Goal: Feedback & Contribution: Contribute content

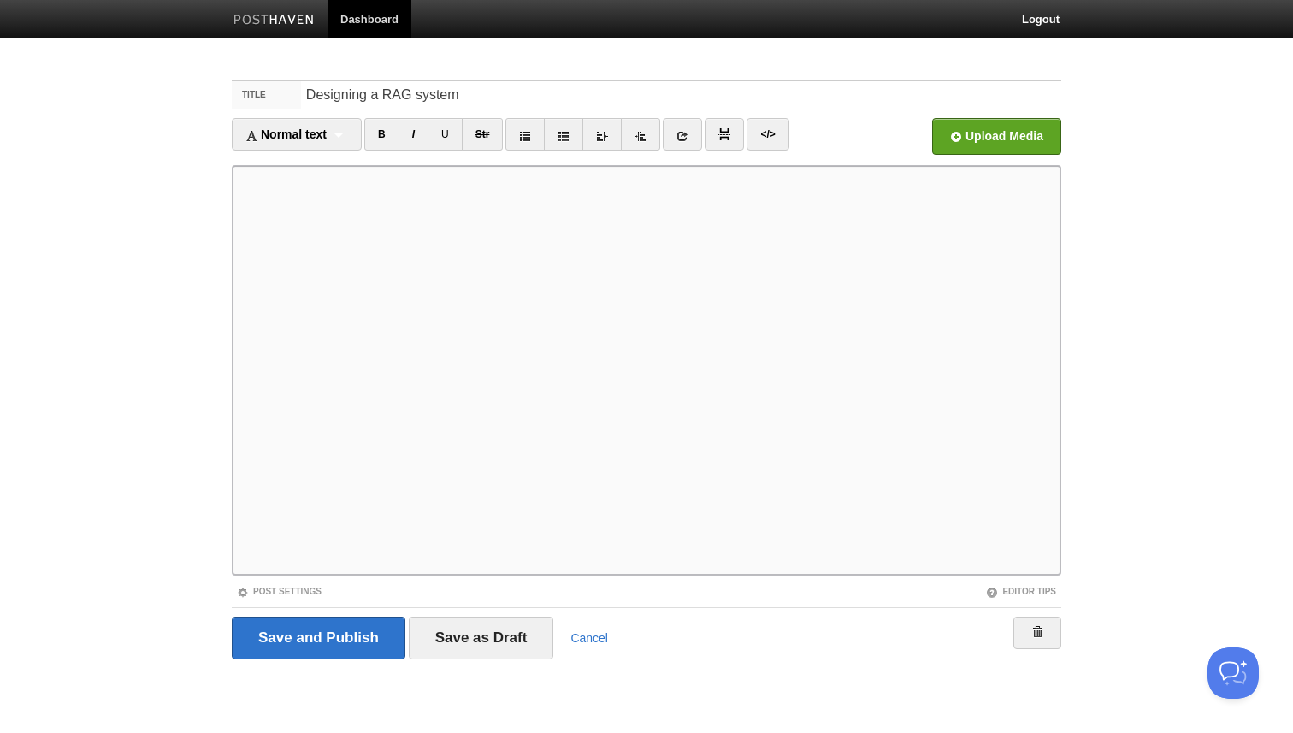
click at [365, 21] on link "Dashboard" at bounding box center [370, 19] width 84 height 38
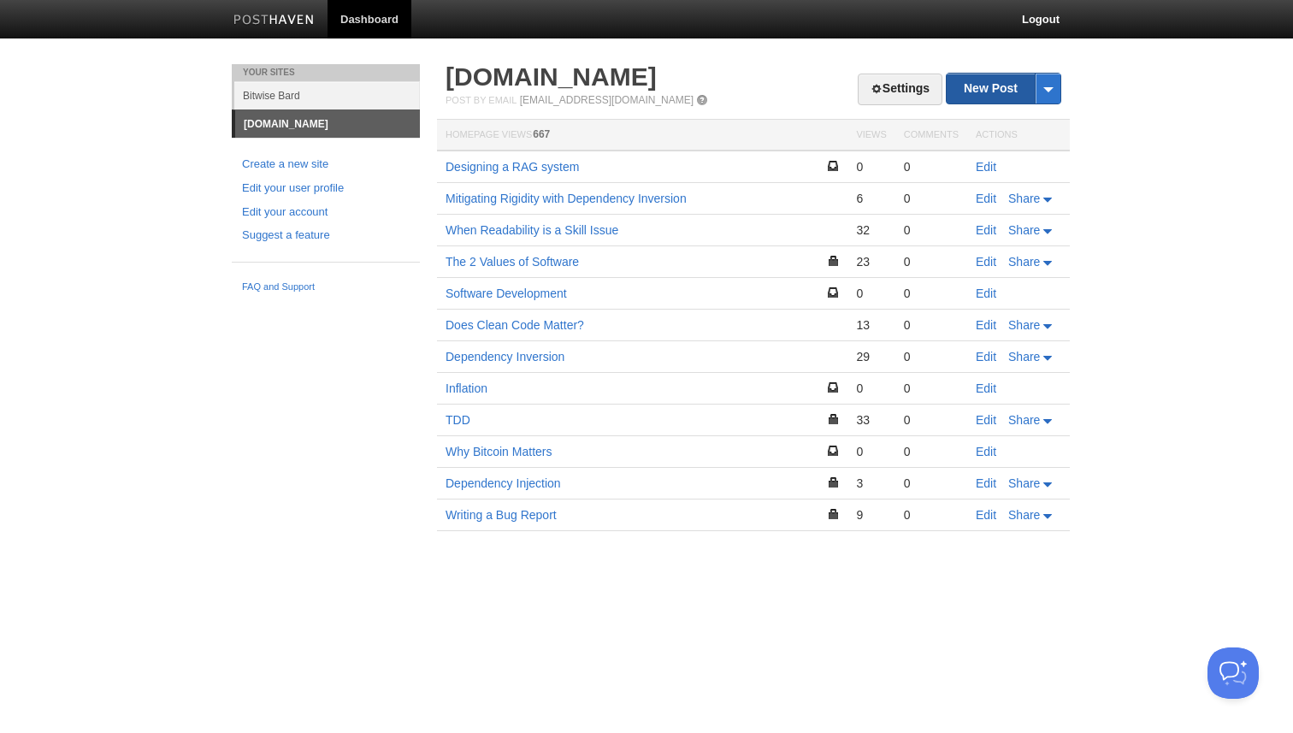
click at [997, 88] on link "New Post" at bounding box center [1004, 89] width 114 height 30
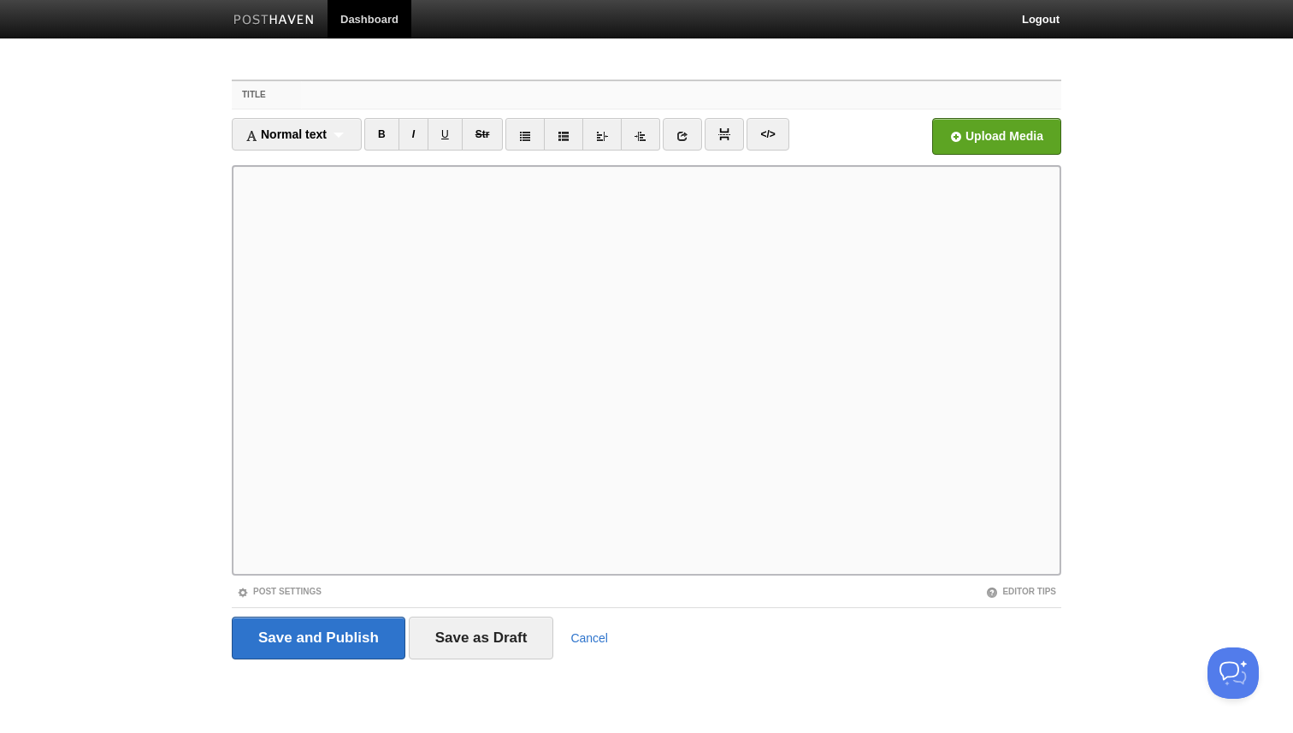
click at [503, 92] on input "Title" at bounding box center [681, 94] width 760 height 27
type input "Test"
click at [489, 648] on input "Save as Draft" at bounding box center [481, 638] width 145 height 43
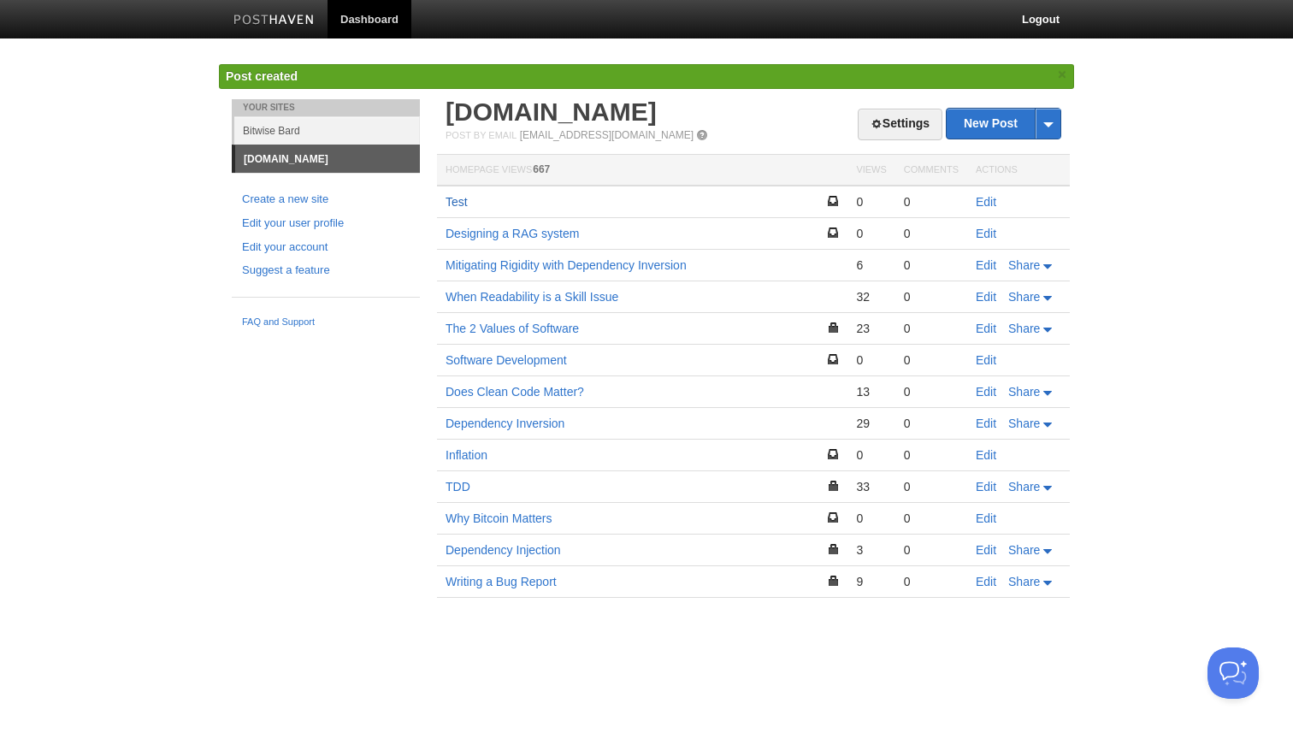
click at [459, 204] on link "Test" at bounding box center [457, 202] width 22 height 14
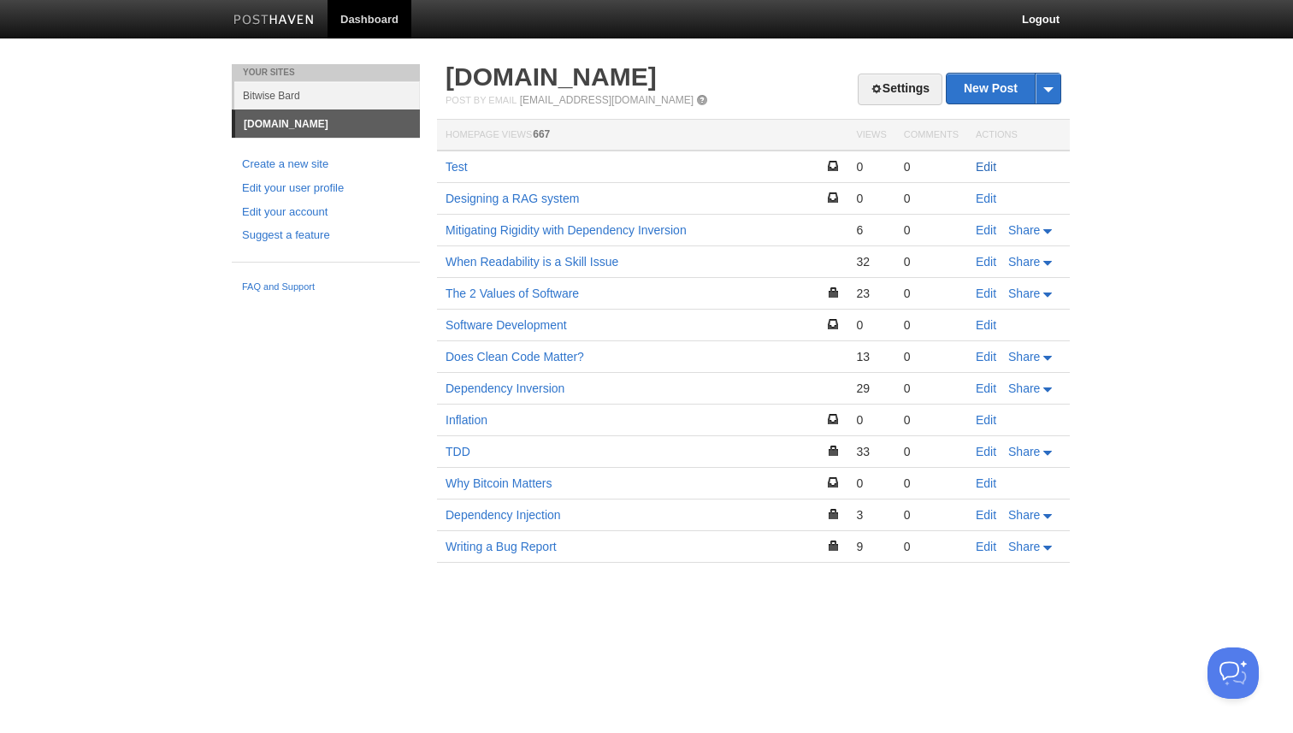
click at [992, 169] on link "Edit" at bounding box center [986, 167] width 21 height 14
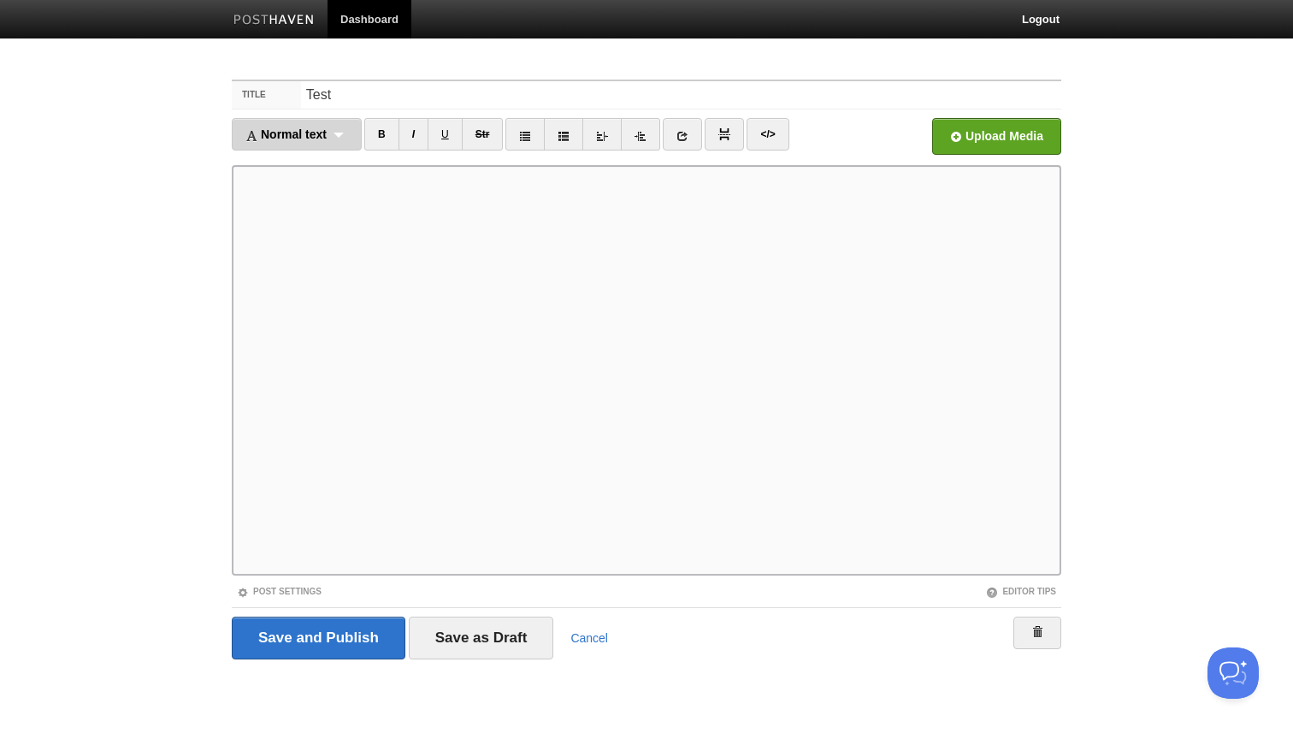
click at [334, 139] on div "Normal text Normal text Heading 1 Heading 2 Heading 3" at bounding box center [297, 134] width 130 height 33
click at [322, 188] on link "Heading 1" at bounding box center [297, 190] width 128 height 26
click at [401, 92] on input "Test" at bounding box center [681, 94] width 760 height 27
paste input "Designing a RAG System"
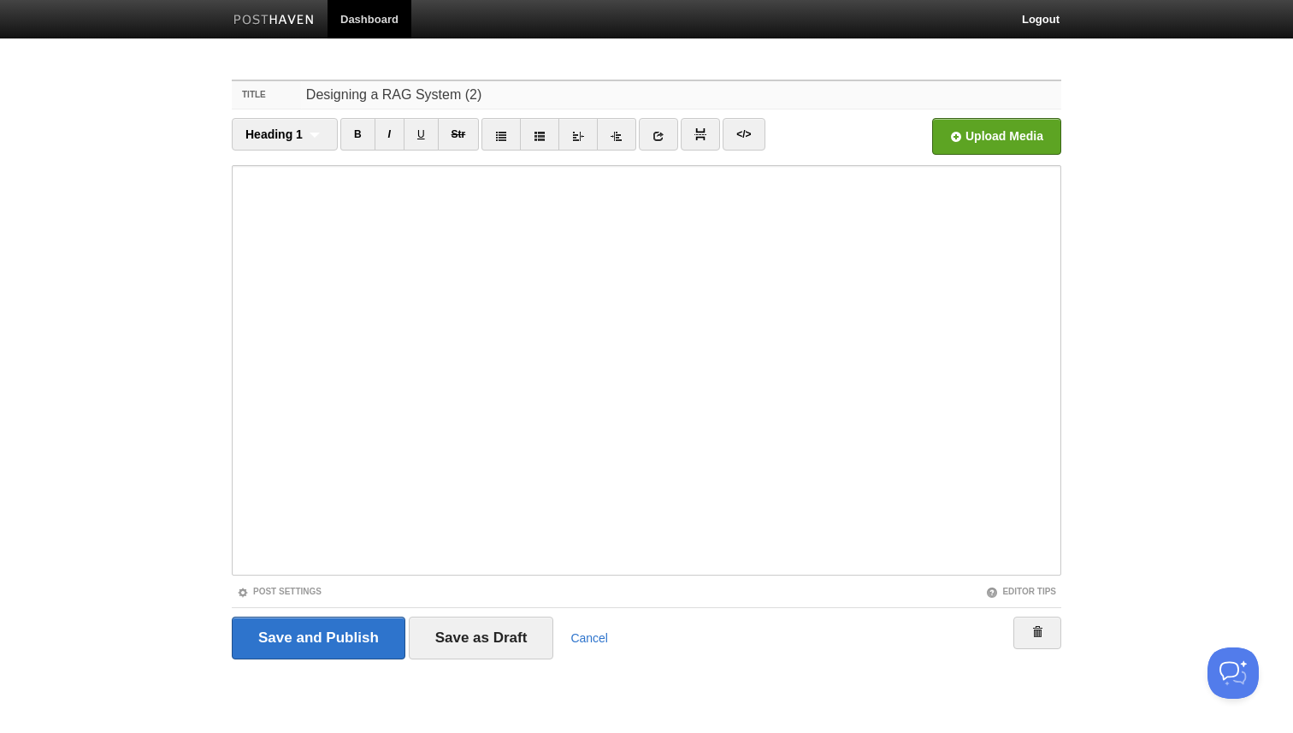
type input "Designing a RAG System (2)"
click at [743, 133] on link "</>" at bounding box center [744, 134] width 42 height 33
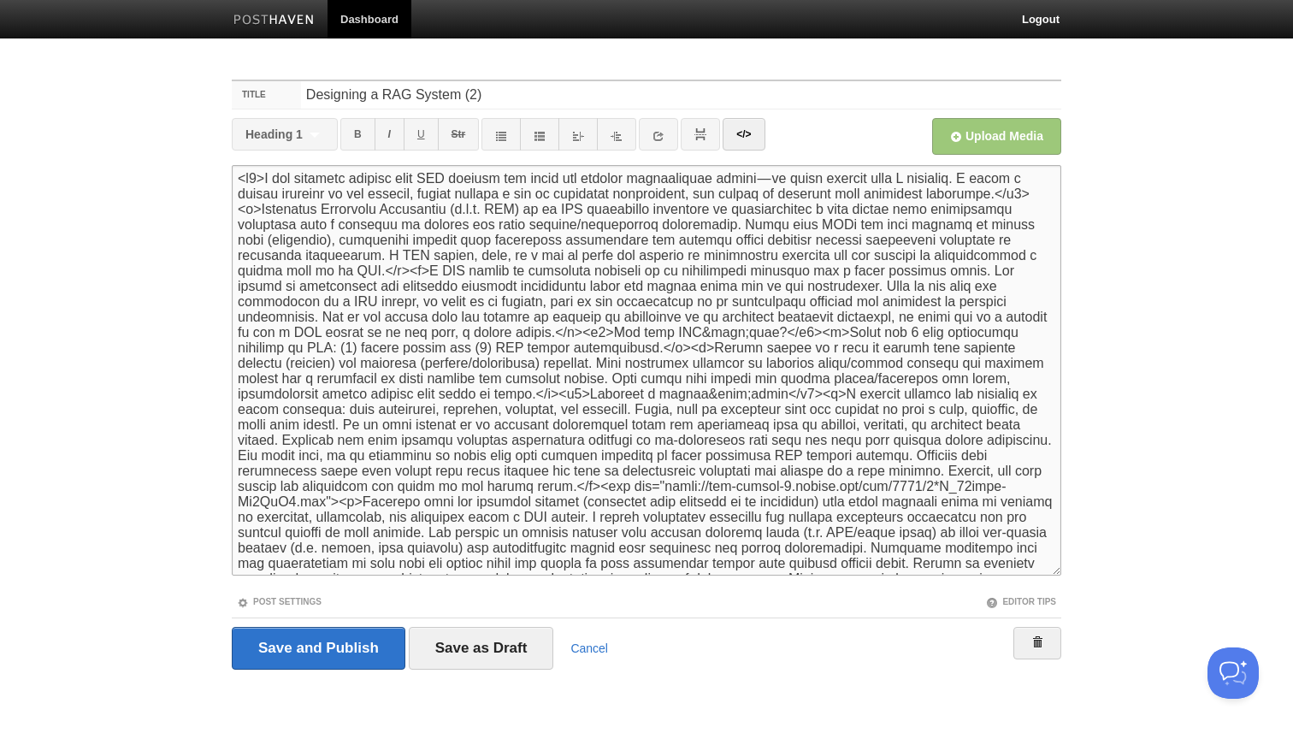
click at [266, 180] on textarea at bounding box center [647, 370] width 830 height 411
click at [755, 139] on link "</>" at bounding box center [744, 134] width 42 height 33
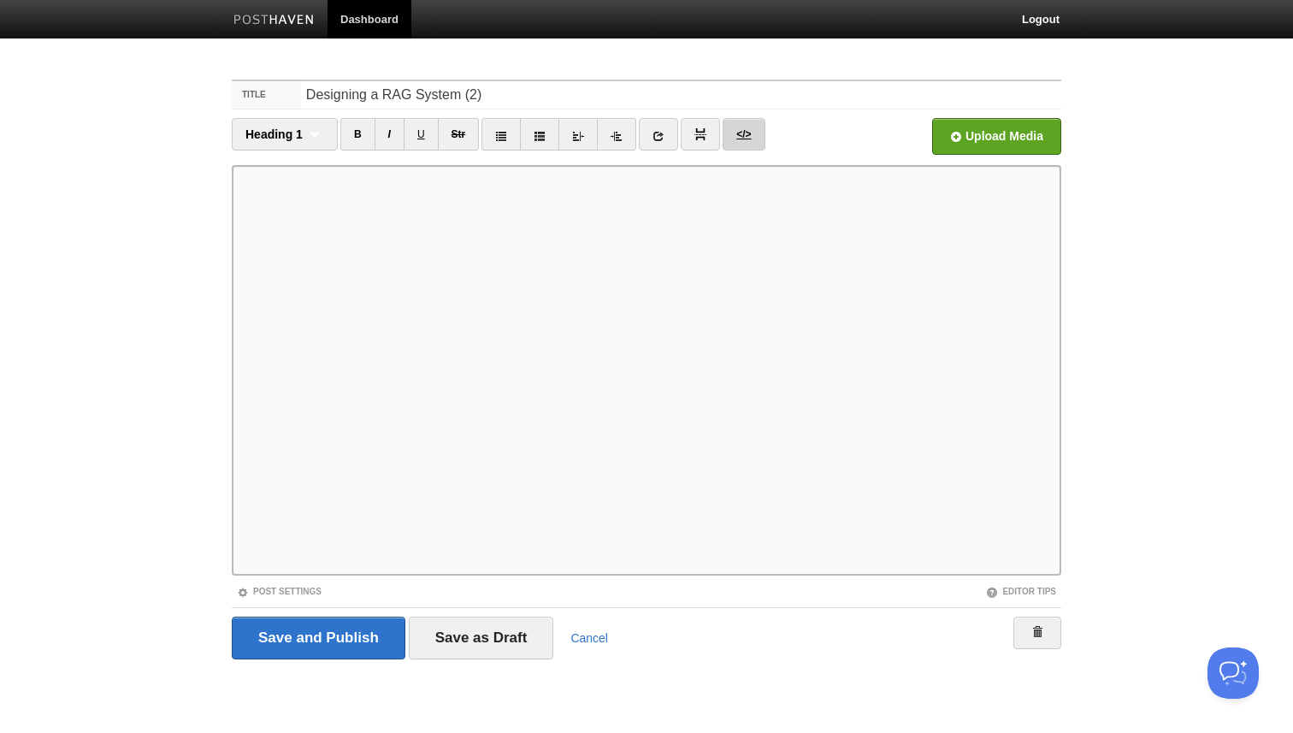
click at [748, 135] on link "</>" at bounding box center [744, 134] width 42 height 33
type textarea "<p>I was recently looking into RAG systems and found the subject surprisingly s…"
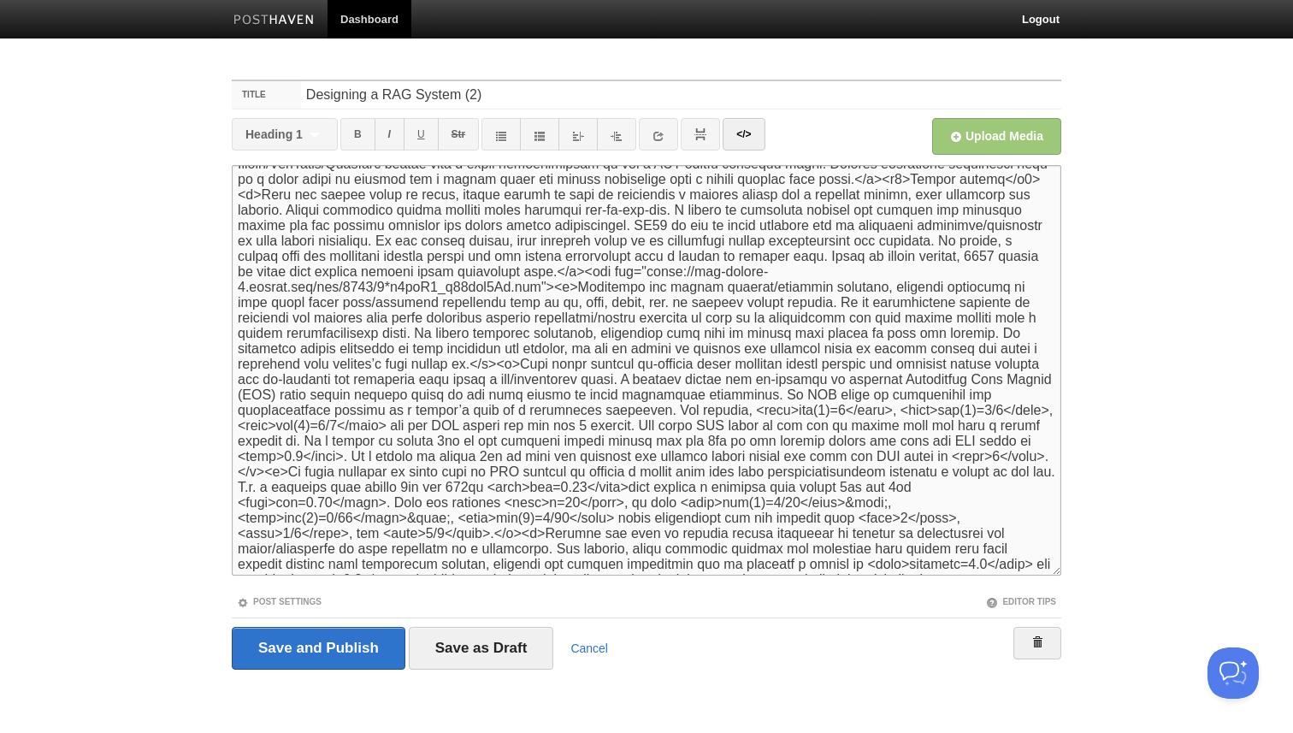
scroll to position [493, 0]
click at [590, 647] on link "Cancel" at bounding box center [590, 649] width 38 height 14
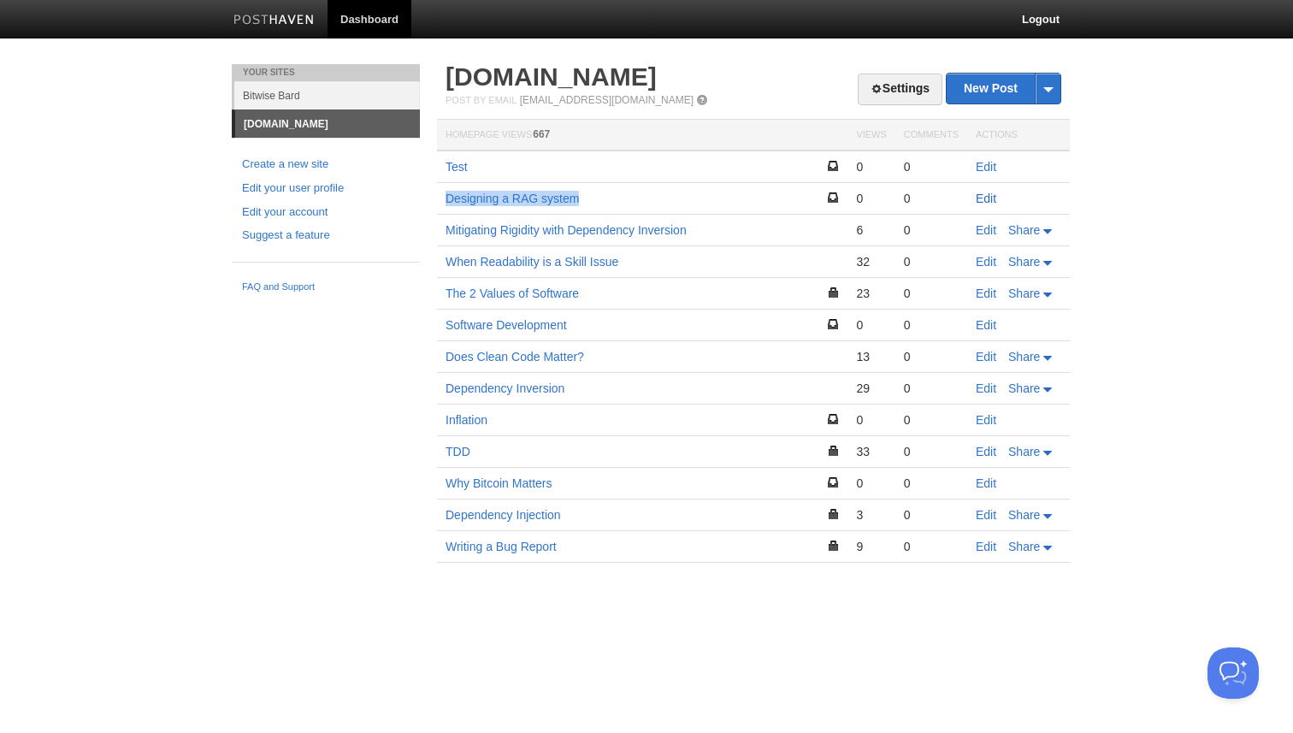
click at [985, 203] on link "Edit" at bounding box center [986, 199] width 21 height 14
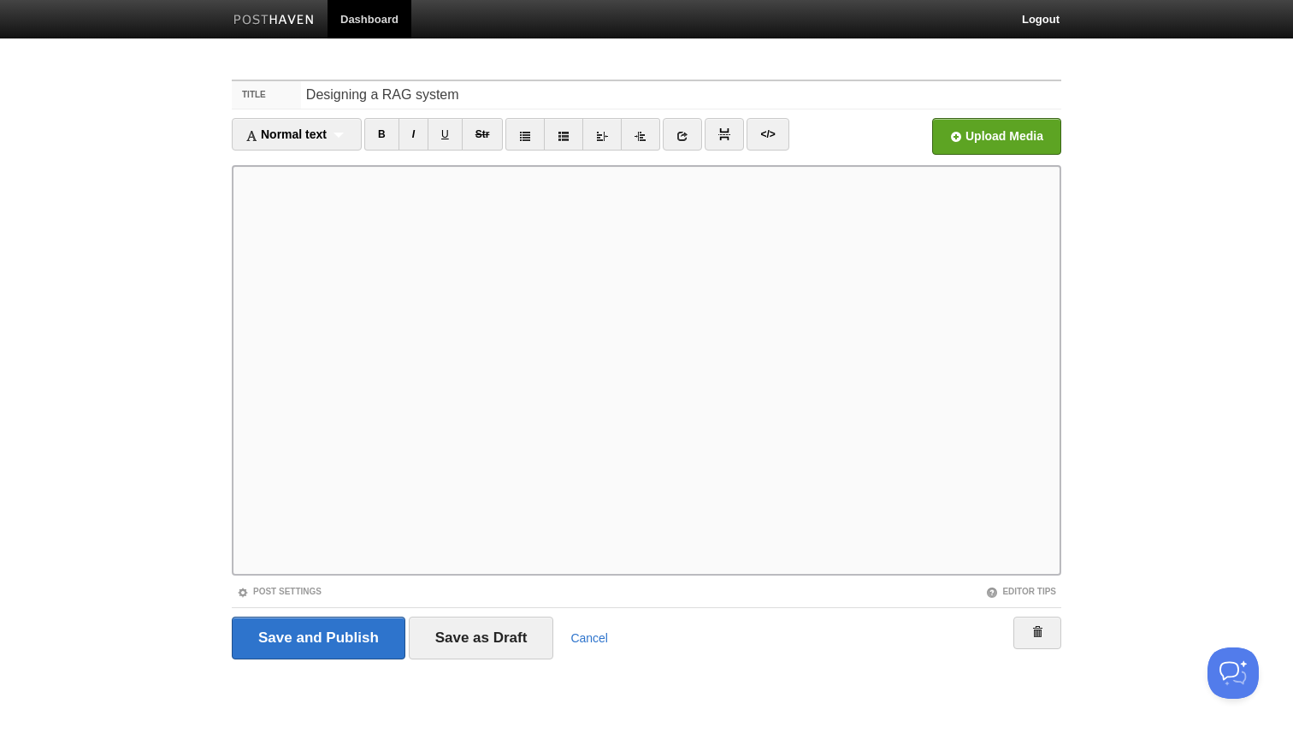
click at [301, 157] on ul "Normal text Normal text Heading 1 Heading 2 Heading 3 B I U Str × </>" at bounding box center [543, 138] width 623 height 41
click at [311, 146] on div "Normal text Normal text Heading 1 Heading 2 Heading 3" at bounding box center [297, 134] width 130 height 33
click at [302, 188] on link "Heading 1" at bounding box center [297, 190] width 128 height 26
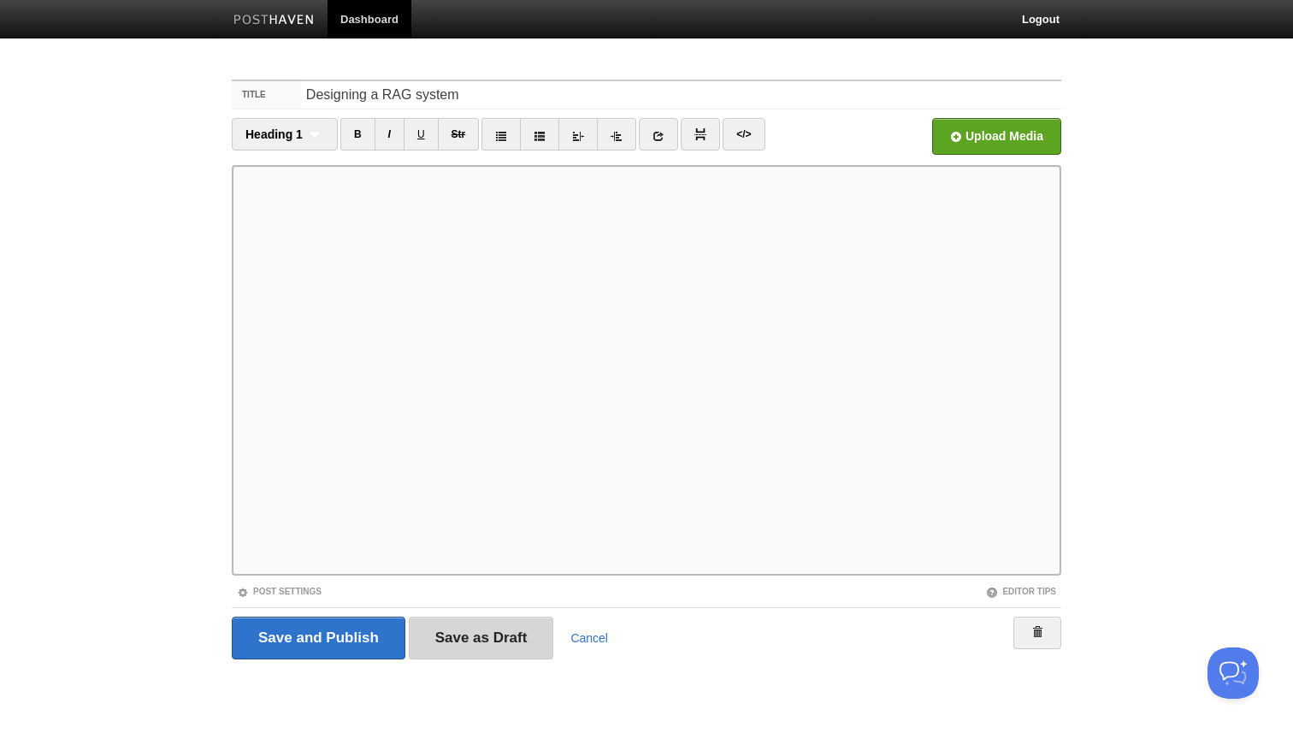
click at [493, 638] on input "Save as Draft" at bounding box center [481, 638] width 145 height 43
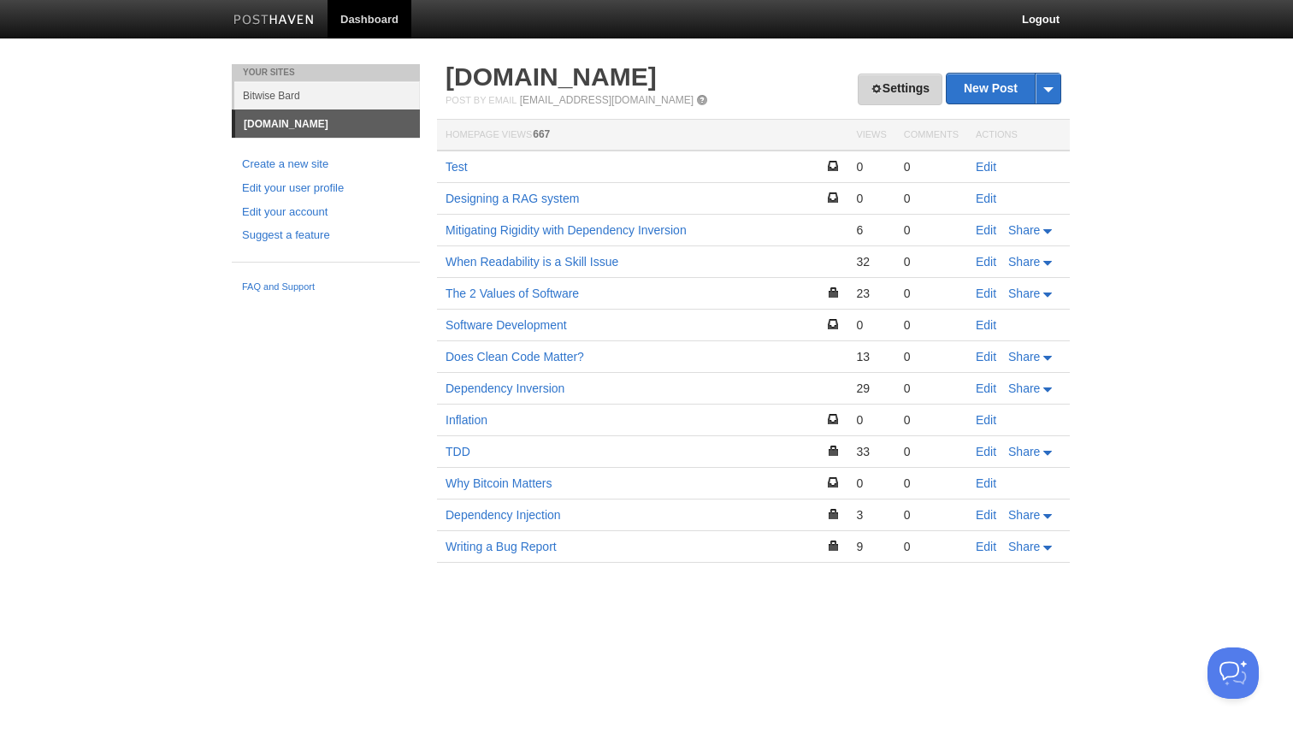
click at [893, 98] on link "Settings" at bounding box center [900, 90] width 85 height 32
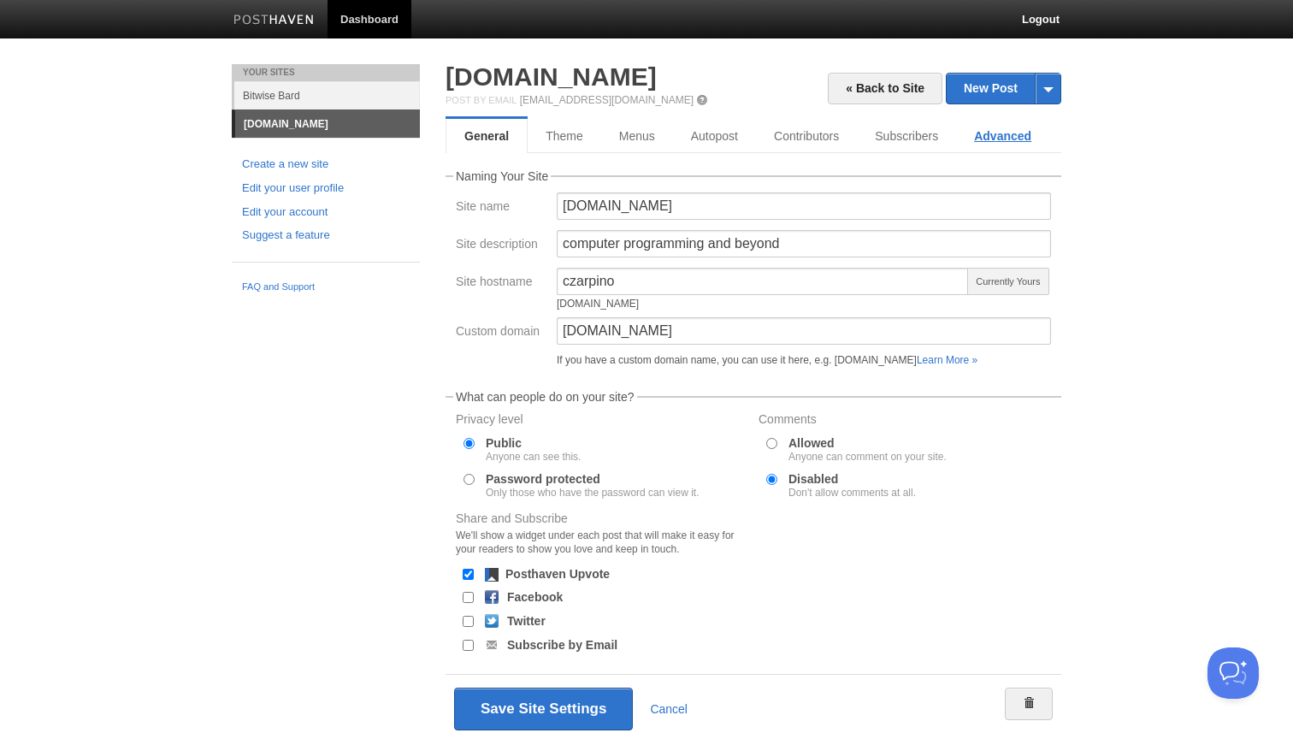
click at [1000, 140] on link "Advanced" at bounding box center [1002, 136] width 93 height 34
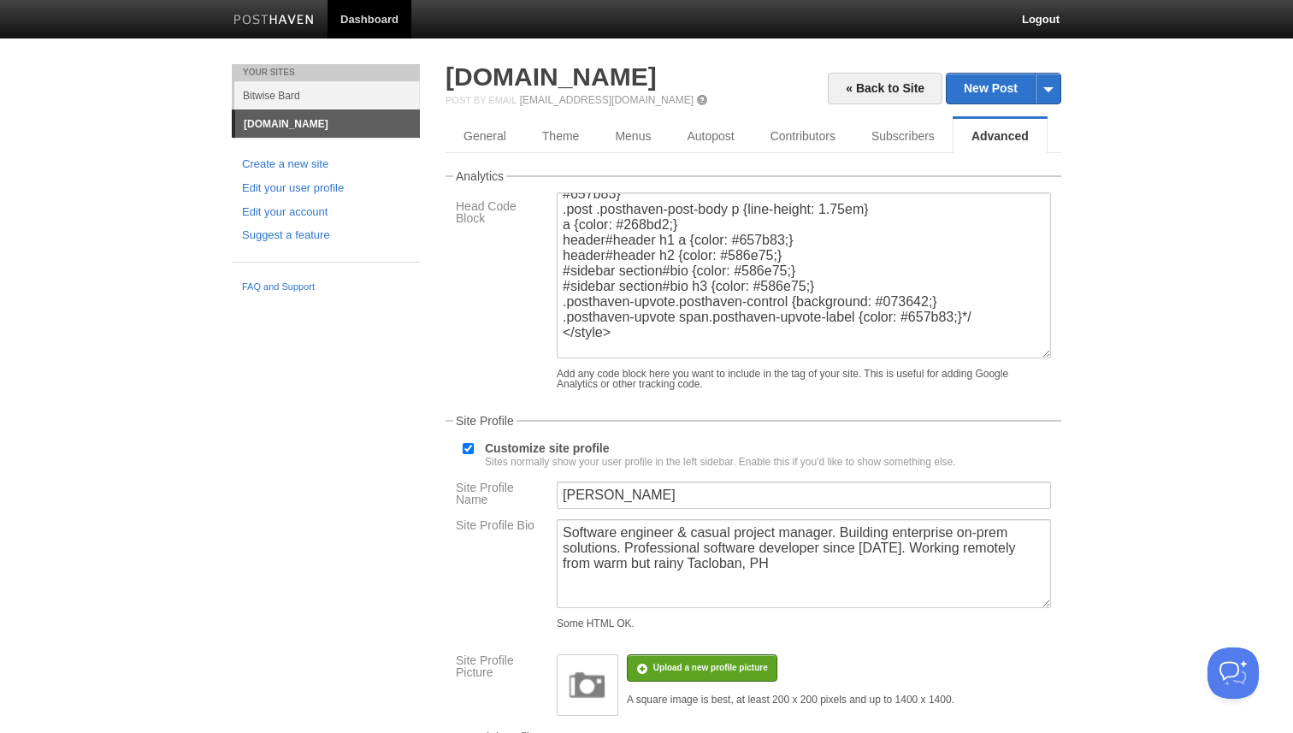
scroll to position [119, 0]
click at [981, 340] on textarea "<style> /*body {background: #002b36;} #header h1 a {color: #333;} #header h2 {c…" at bounding box center [804, 275] width 494 height 166
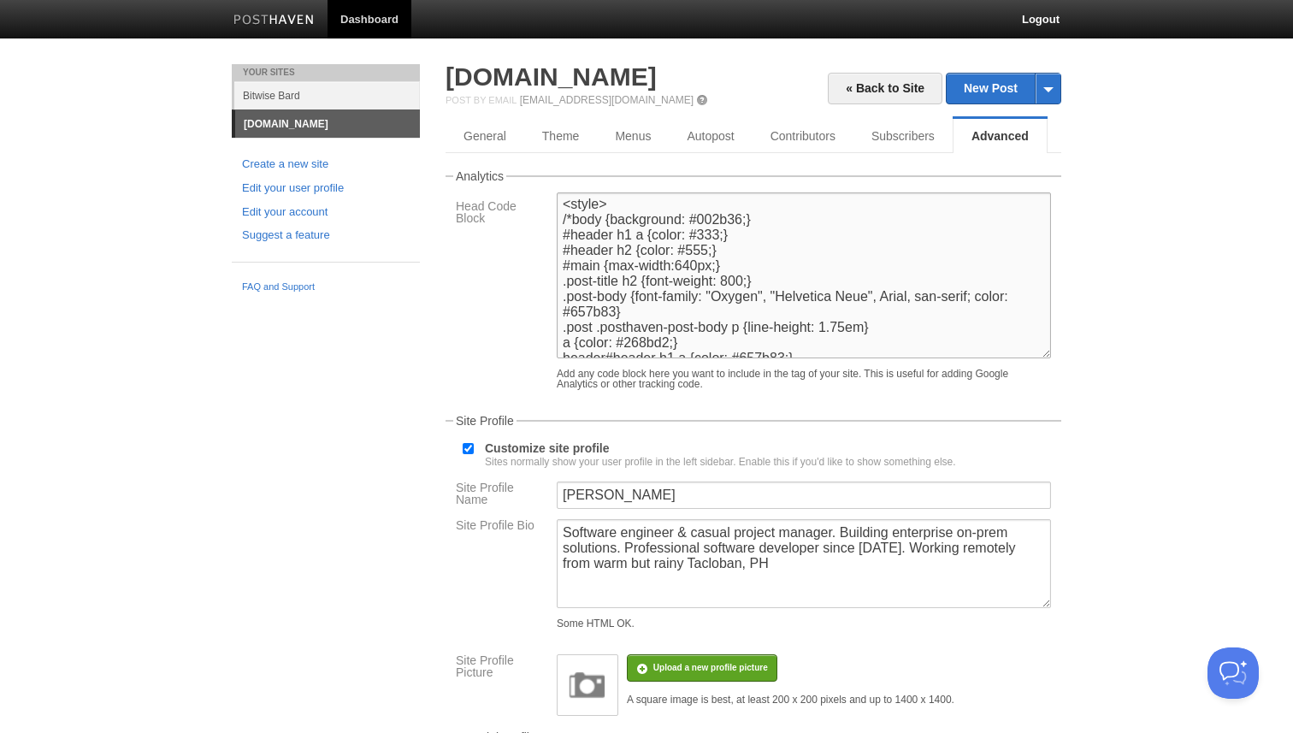
scroll to position [0, 0]
click at [617, 210] on textarea "<style> /*body {background: #002b36;} #header h1 a {color: #333;} #header h2 {c…" at bounding box center [804, 275] width 494 height 166
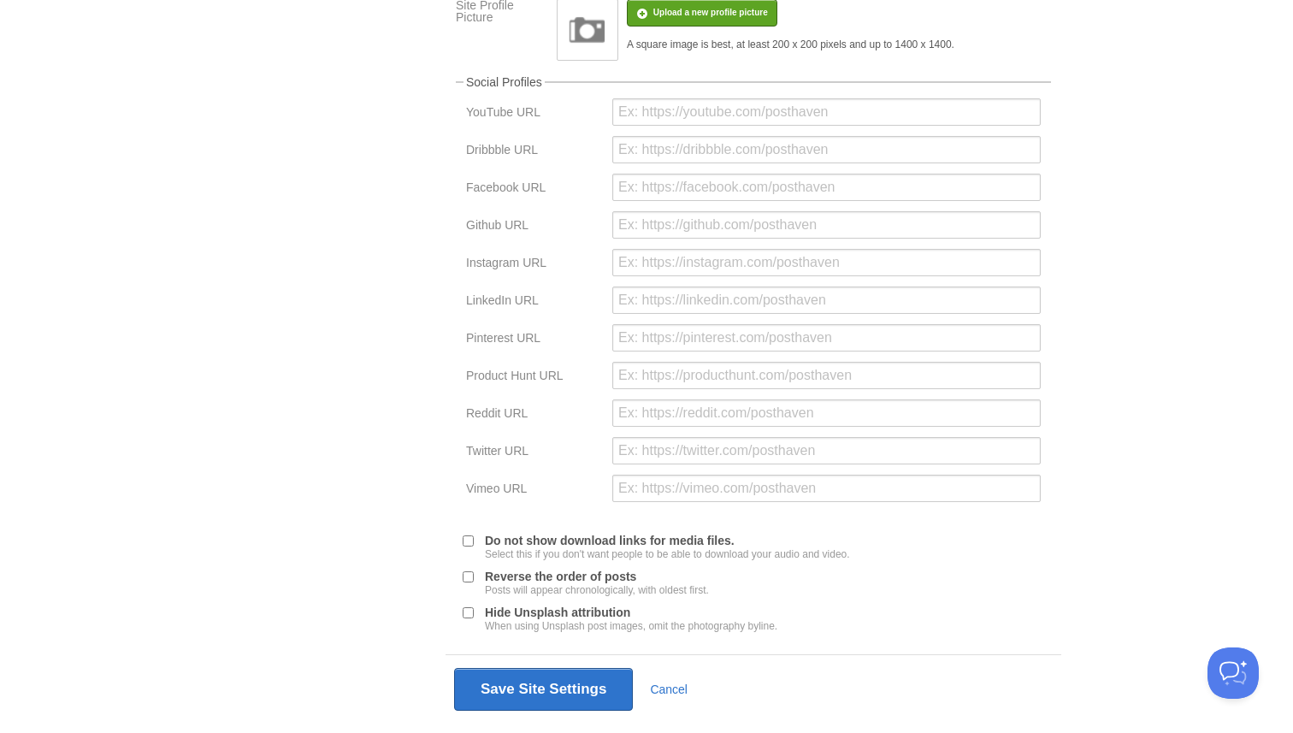
scroll to position [716, 0]
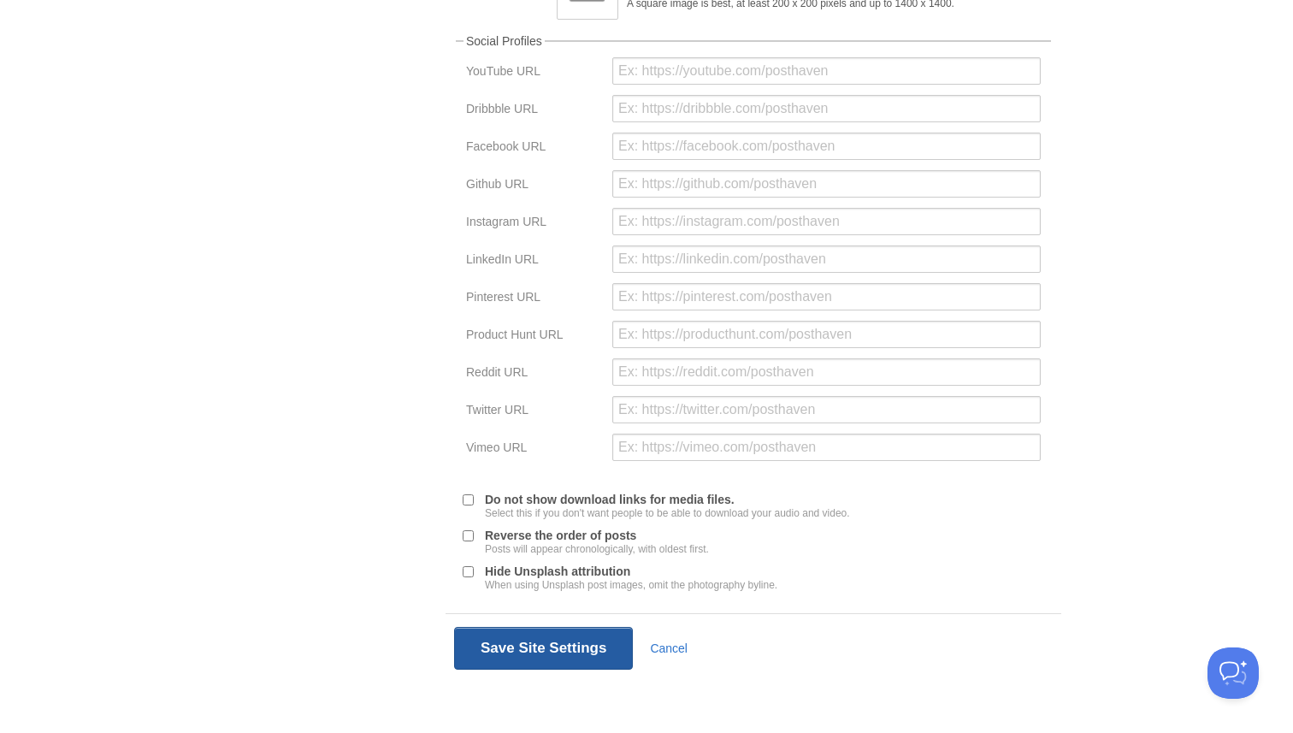
type textarea "<!-- Code syntax highlighting --> <link rel="stylesheet" href="https://cdnjs.cl…"
click at [580, 654] on button "Save Site Settings" at bounding box center [543, 648] width 179 height 43
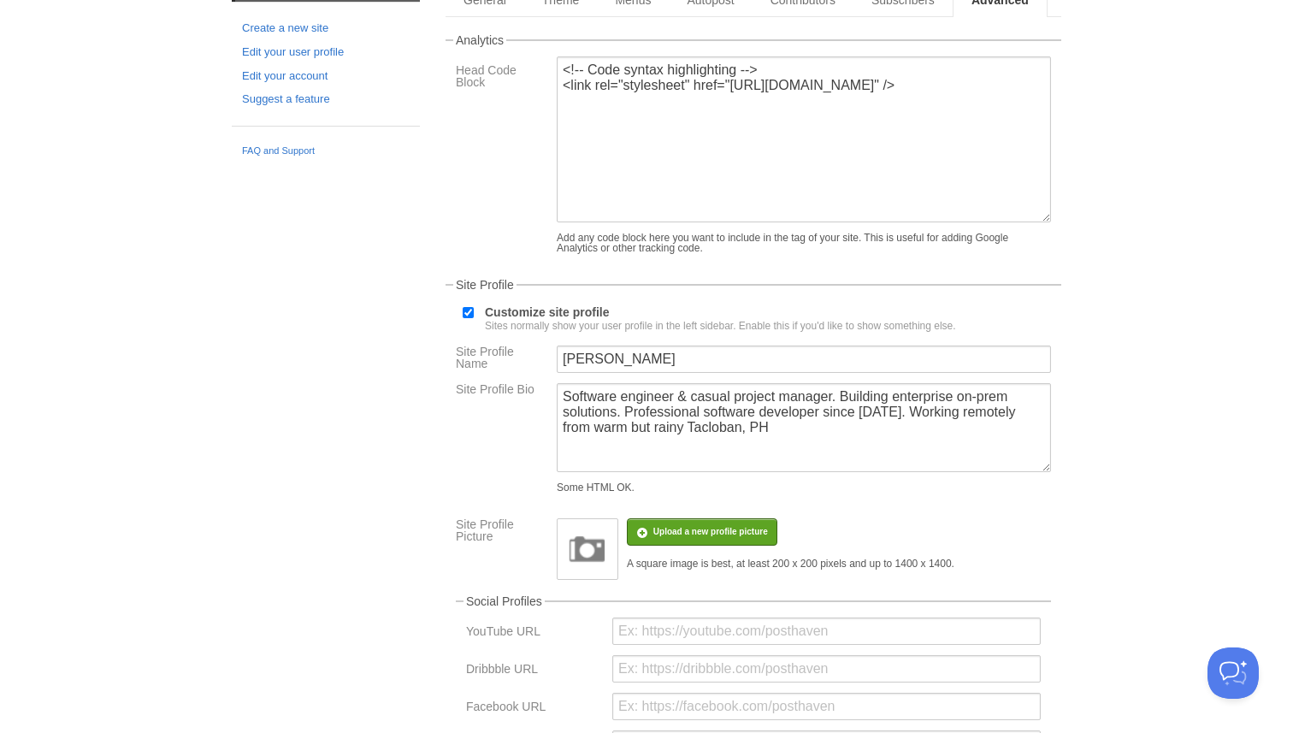
scroll to position [64, 0]
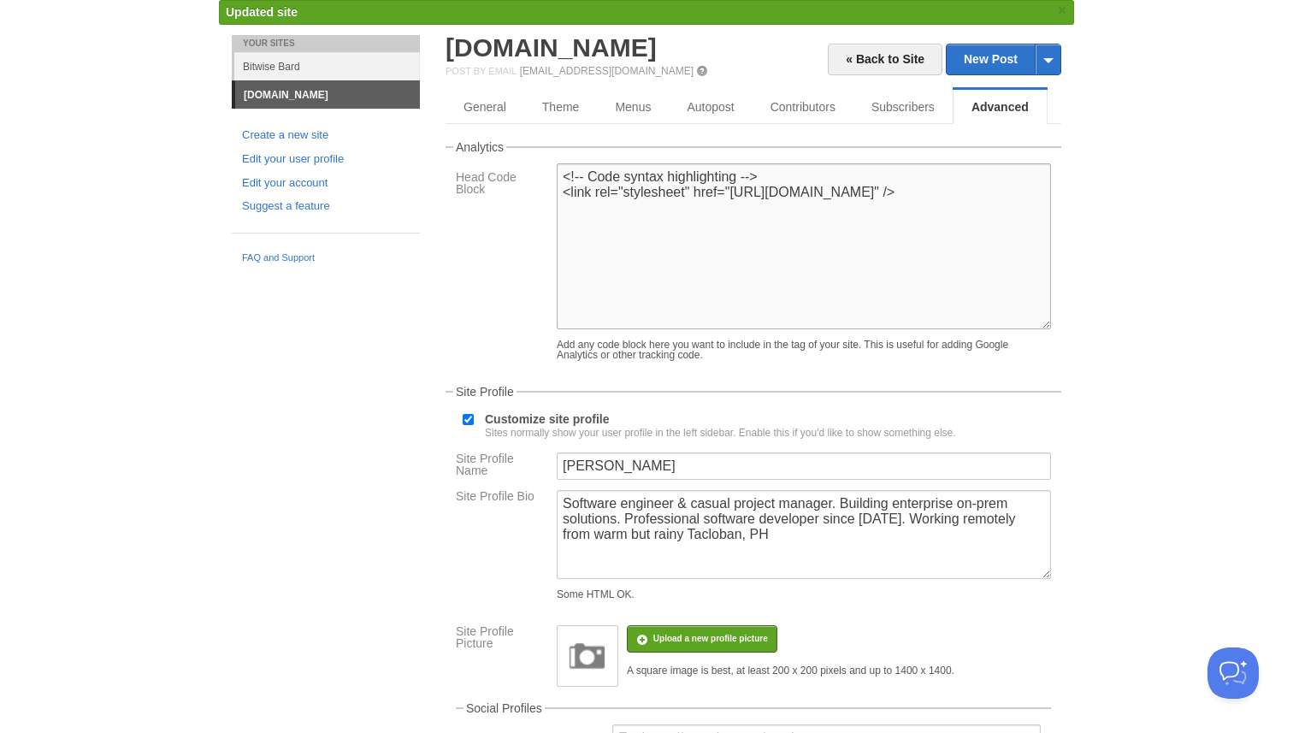
click at [842, 210] on textarea "<style> /*body {background: #002b36;} #header h1 a {color: #333;} #header h2 {c…" at bounding box center [804, 246] width 494 height 166
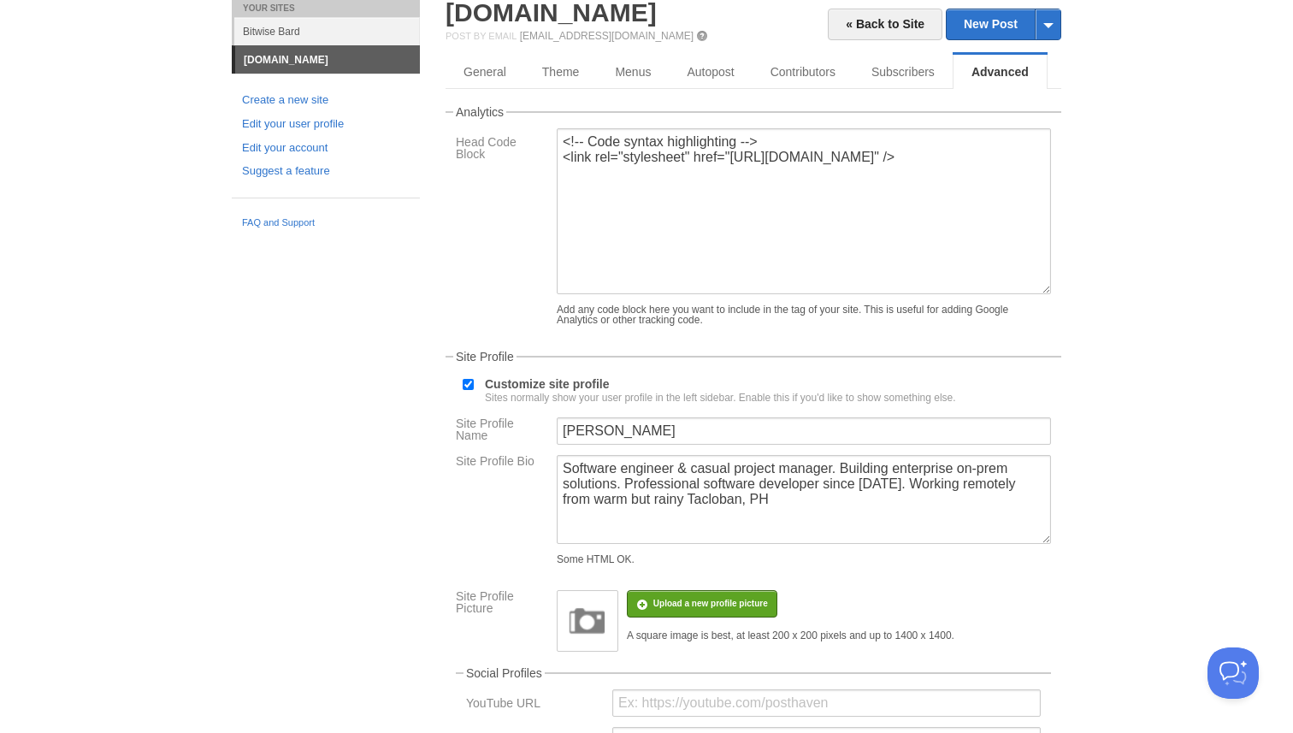
click at [353, 69] on link "[DOMAIN_NAME]" at bounding box center [327, 59] width 185 height 27
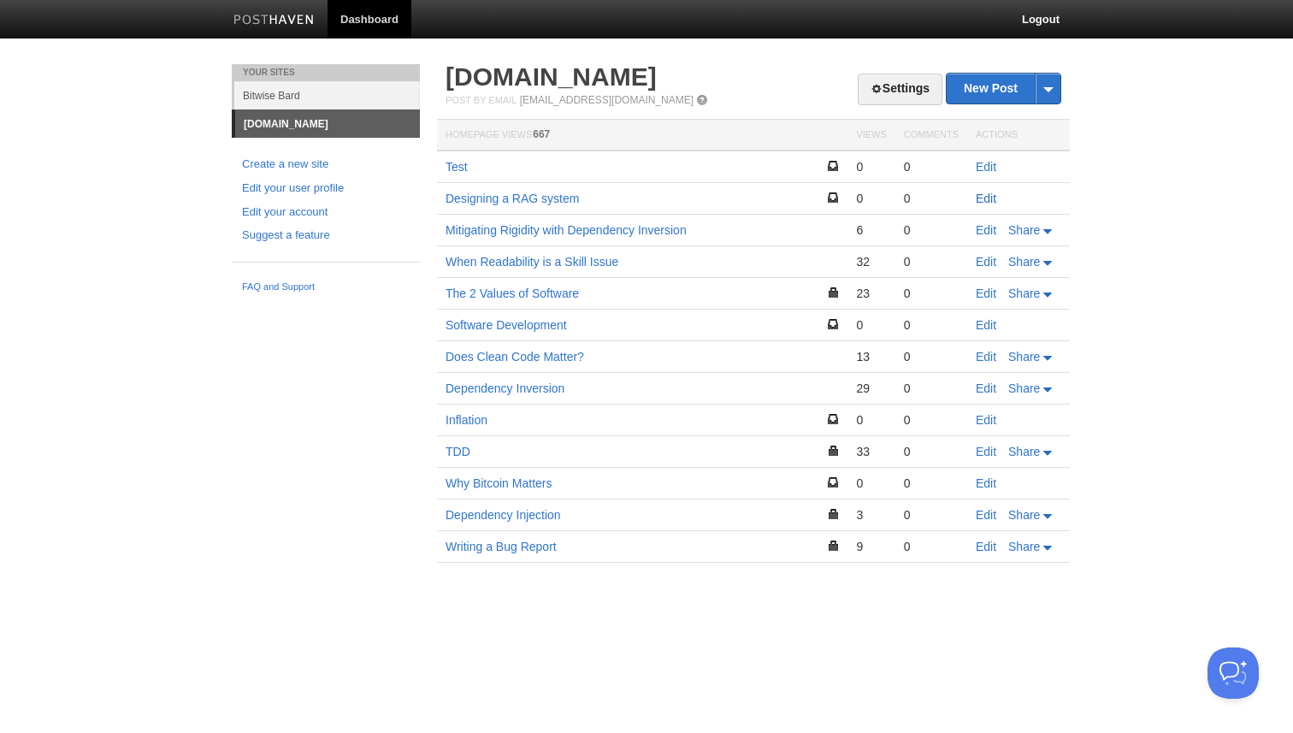
click at [991, 198] on link "Edit" at bounding box center [986, 199] width 21 height 14
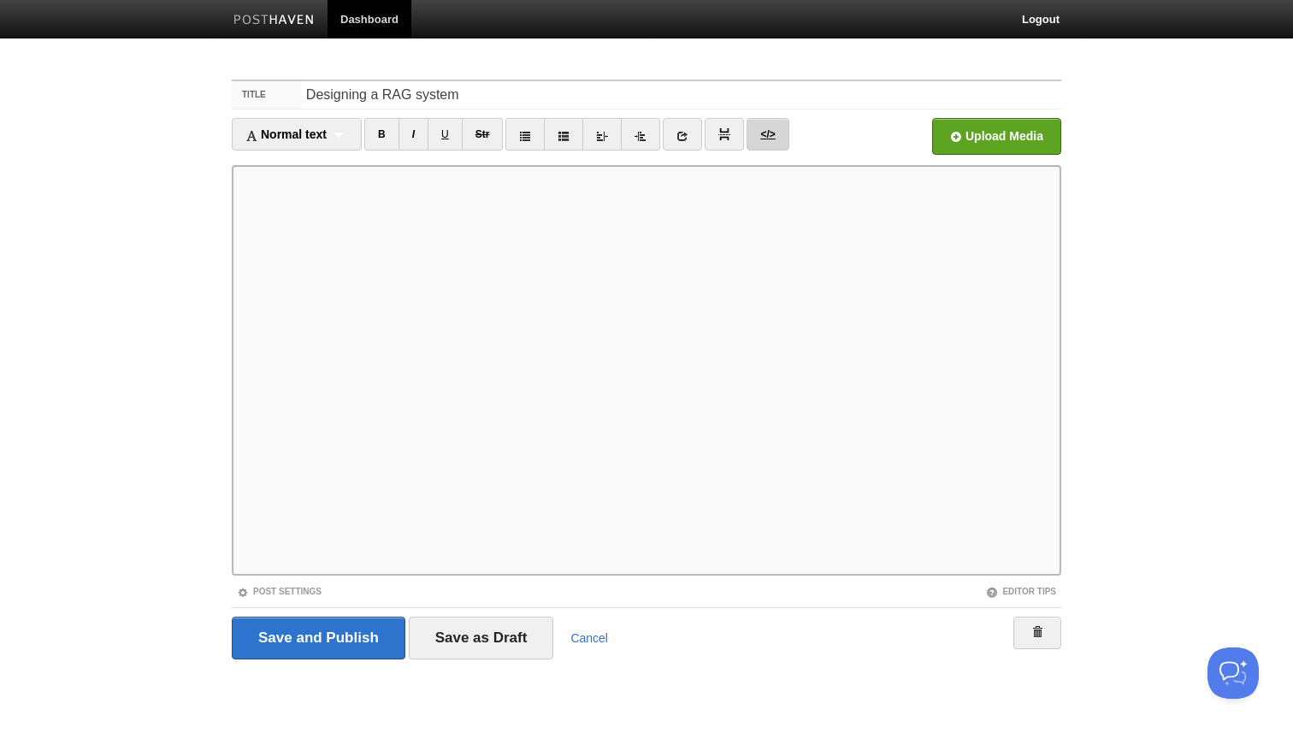
click at [769, 143] on link "</>" at bounding box center [768, 134] width 42 height 33
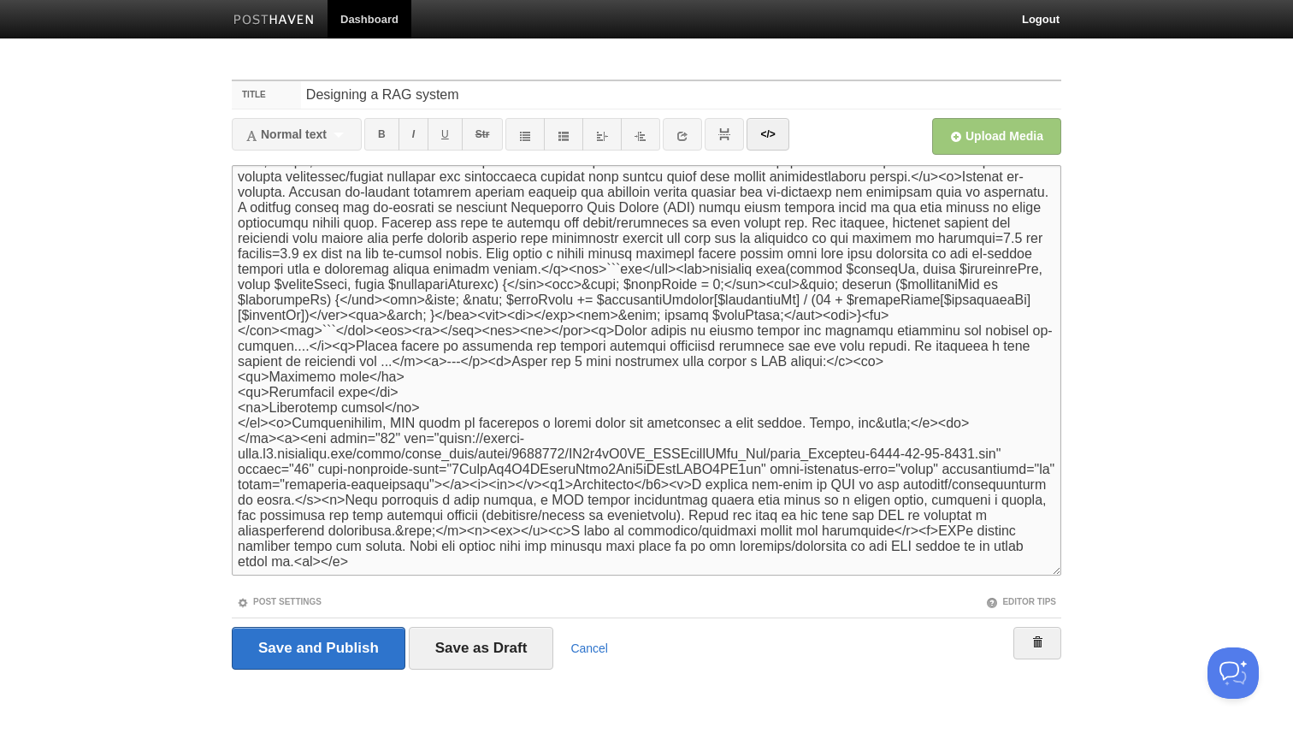
scroll to position [636, 0]
click at [272, 262] on textarea at bounding box center [647, 370] width 830 height 411
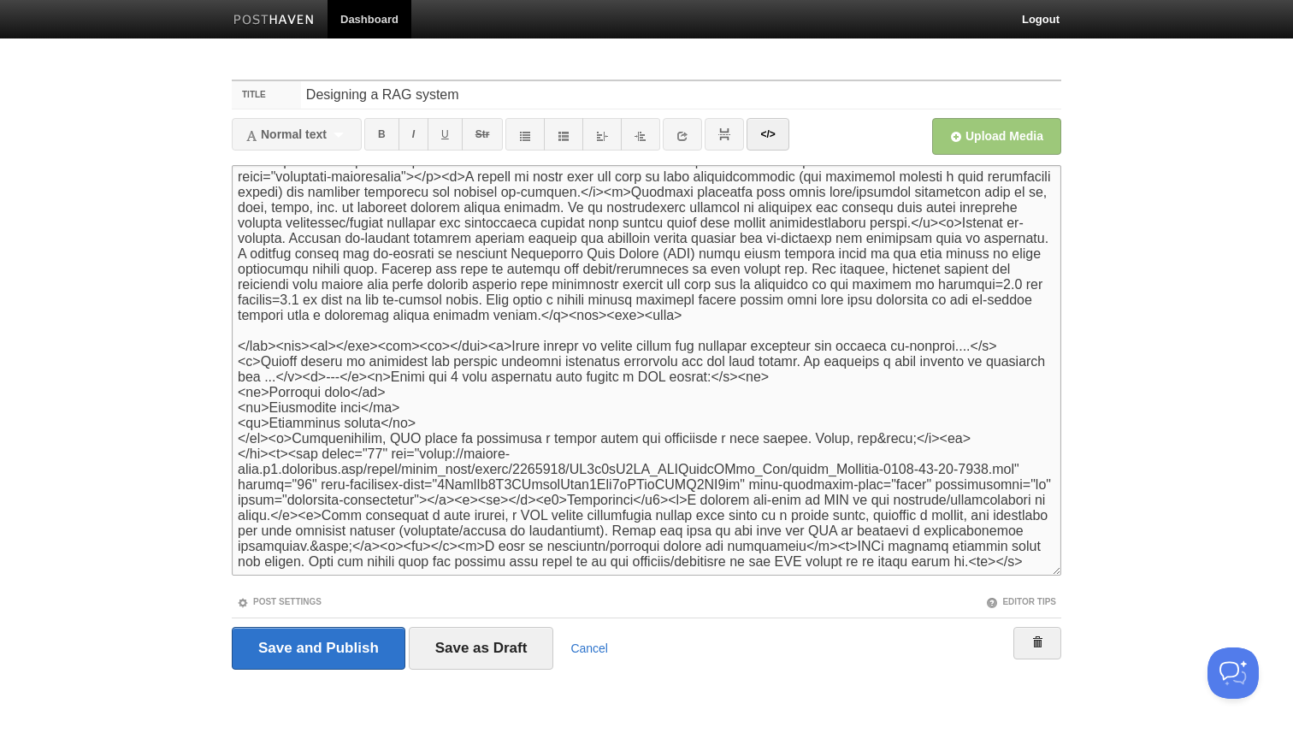
scroll to position [602, 0]
paste textarea "// Weighted RRF pseudo-code function wrrf($result, $retrievers, $ranks, $weight…"
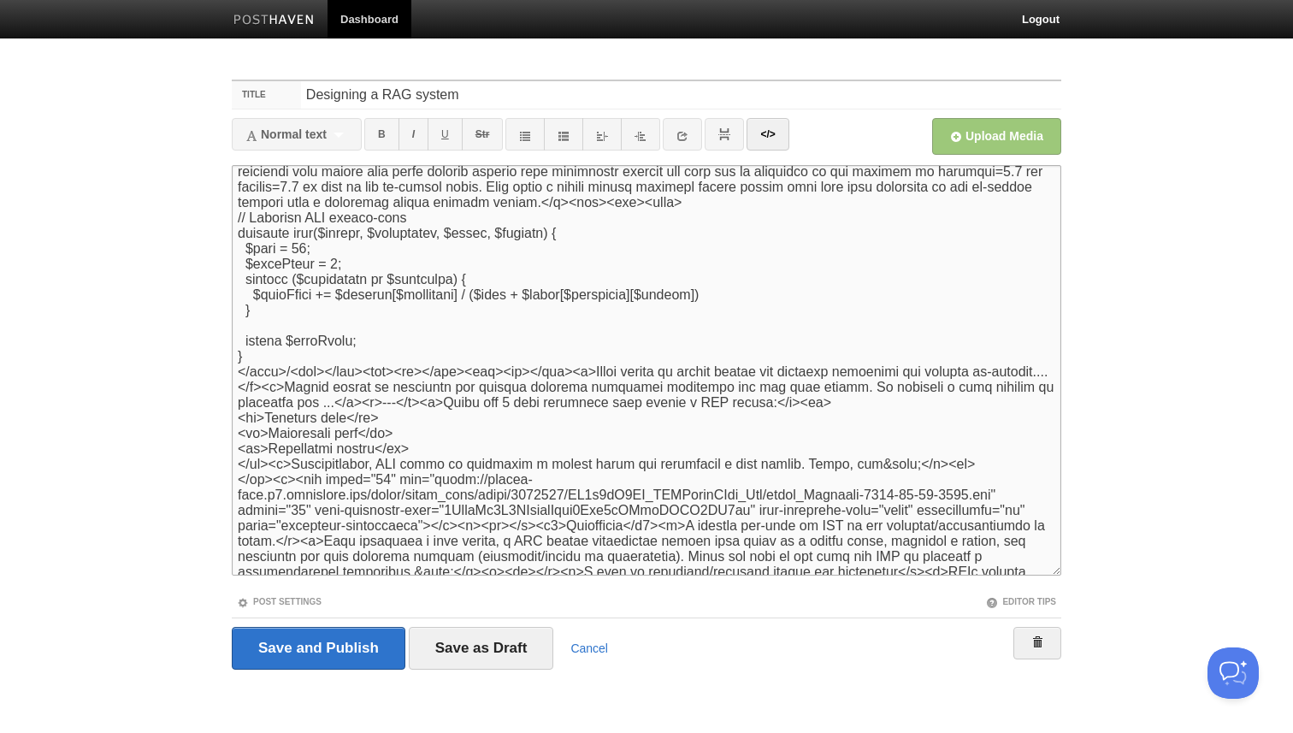
scroll to position [653, 0]
click at [302, 240] on textarea at bounding box center [647, 370] width 830 height 411
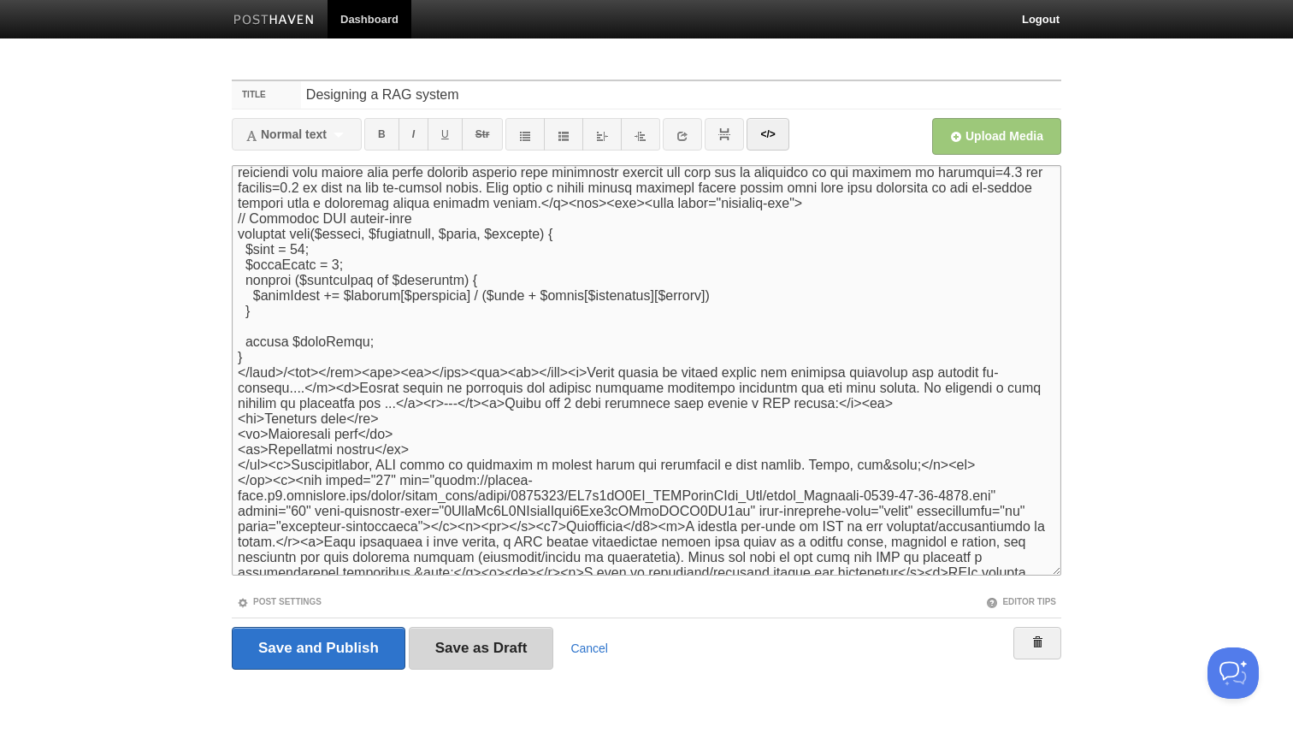
type textarea "<p>I was recently looking into RAG systems and found the subject surprisingly s…"
click at [515, 654] on input "Save as Draft" at bounding box center [481, 648] width 145 height 43
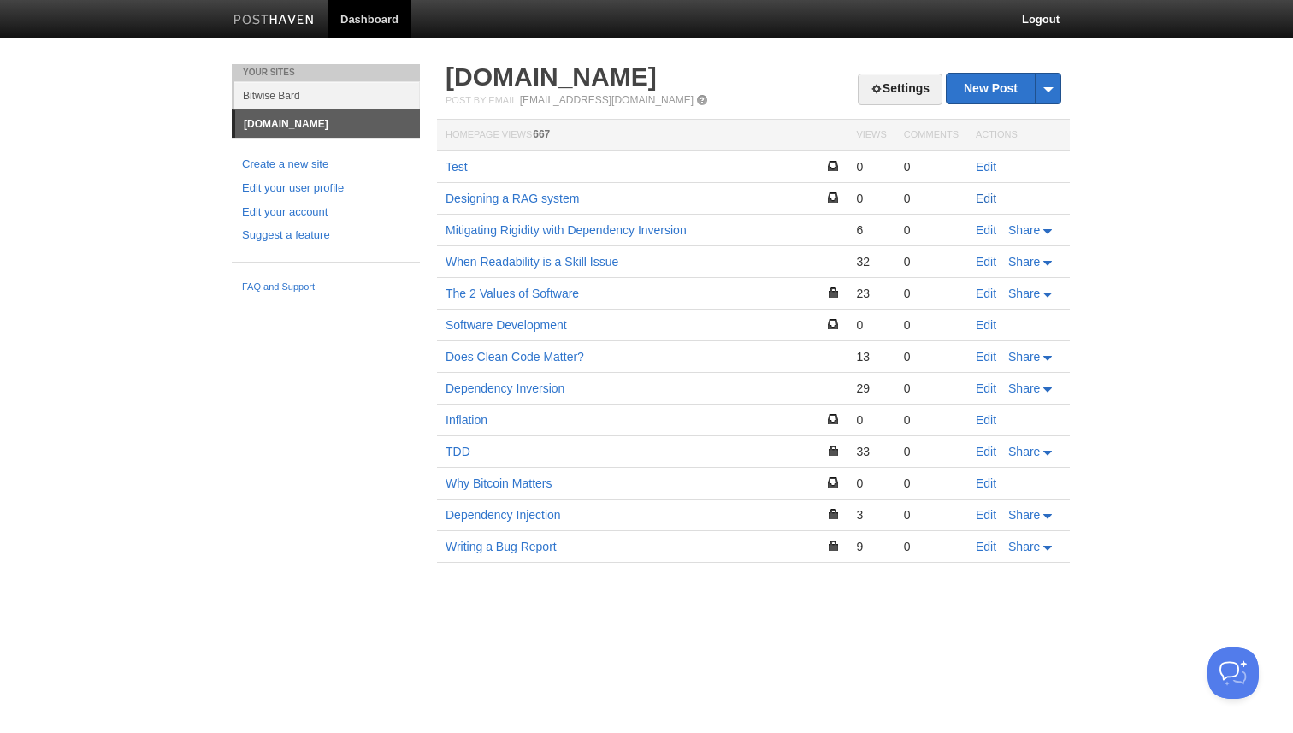
click at [985, 200] on link "Edit" at bounding box center [986, 199] width 21 height 14
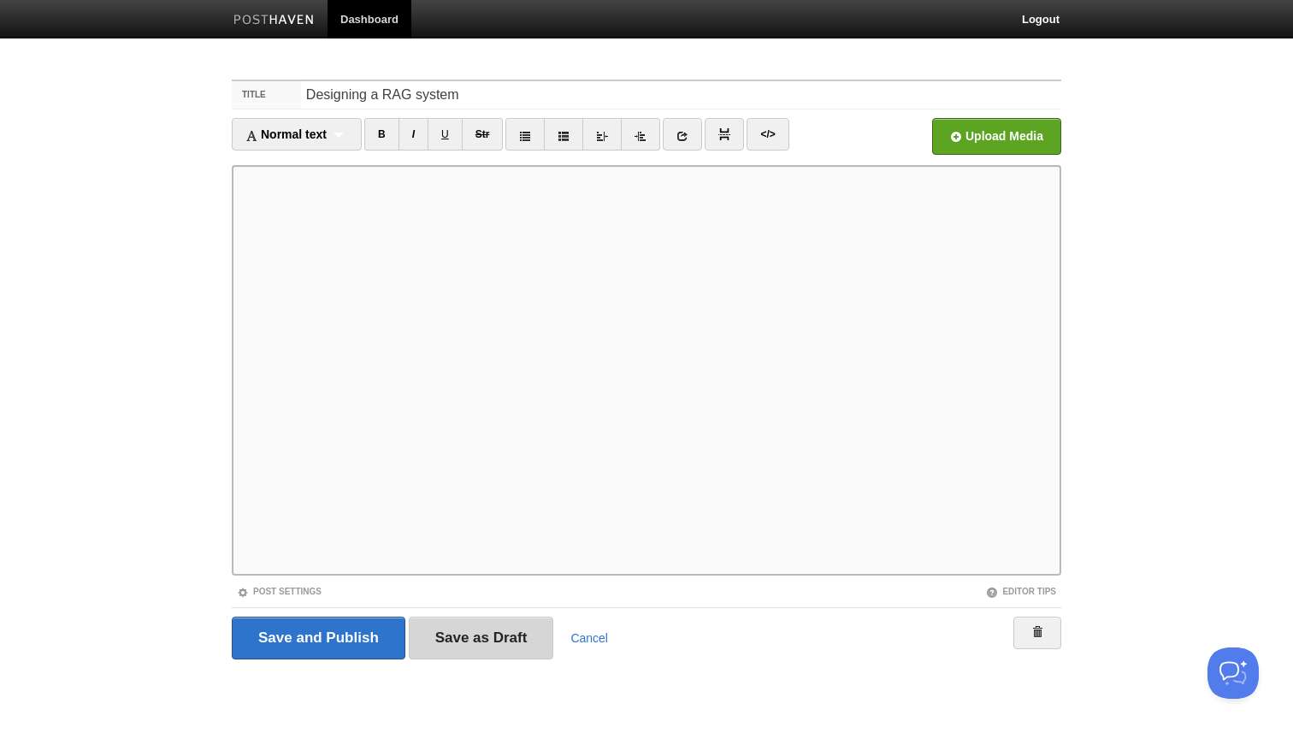
click at [529, 642] on input "Save as Draft" at bounding box center [481, 638] width 145 height 43
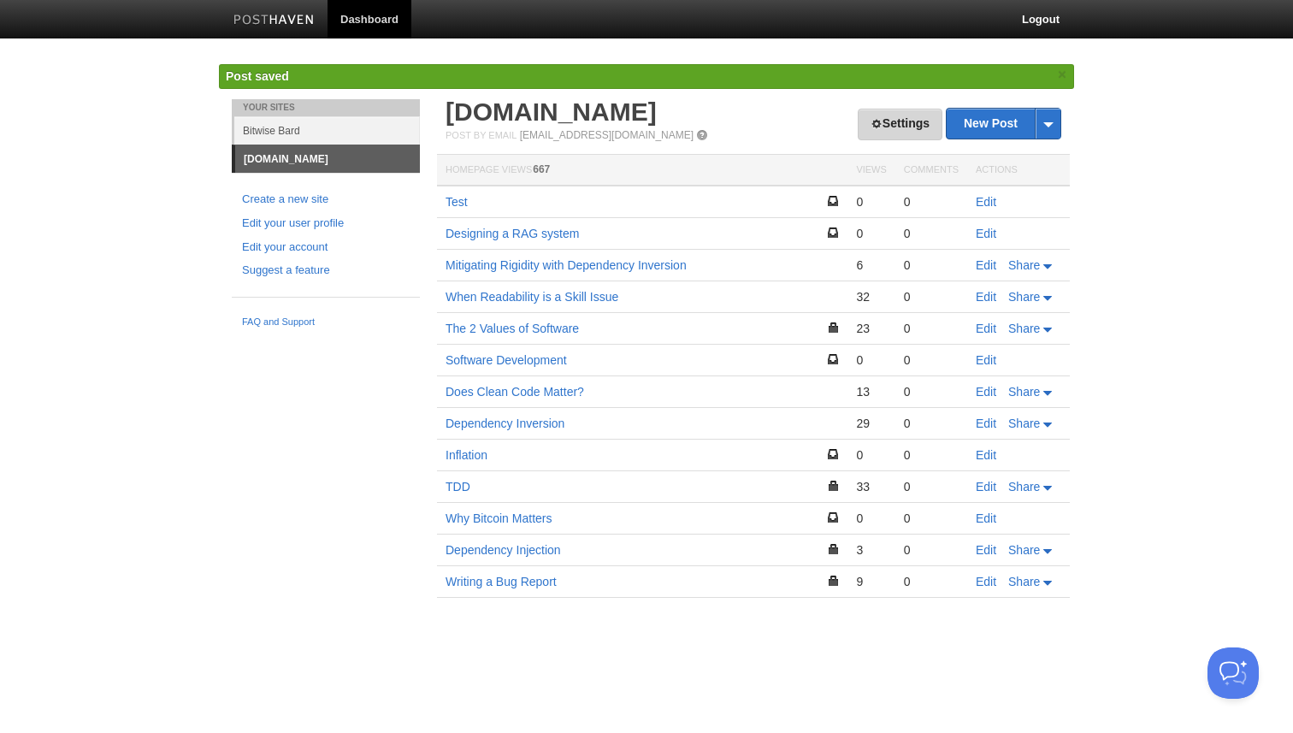
click at [873, 155] on th "Views" at bounding box center [871, 171] width 47 height 32
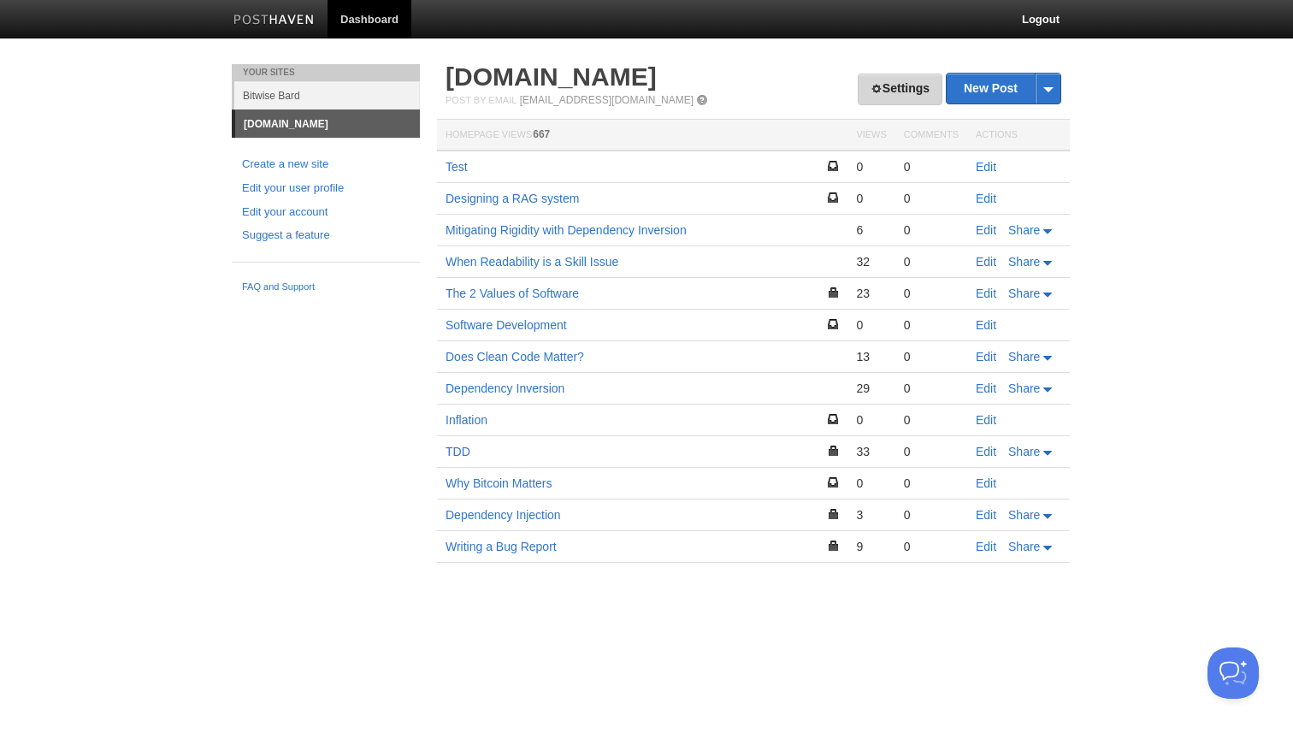
click at [889, 85] on link "Settings" at bounding box center [900, 90] width 85 height 32
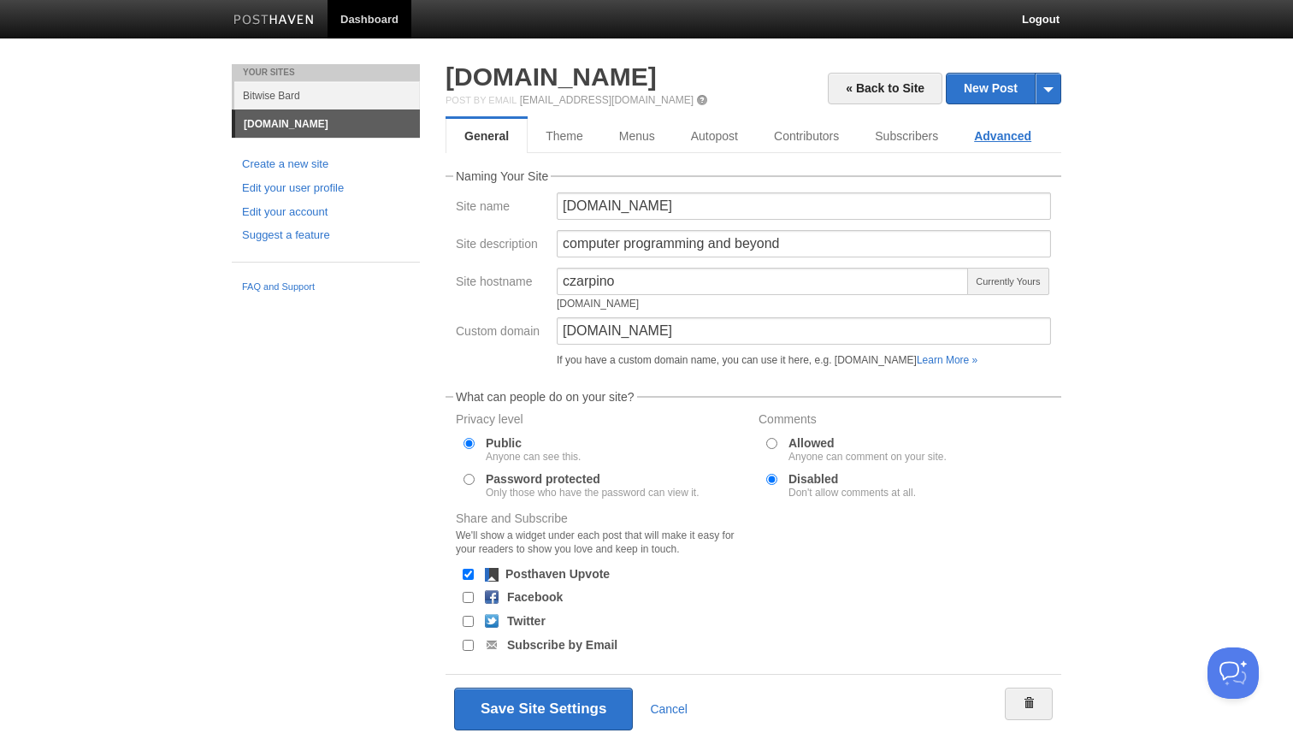
click at [977, 134] on link "Advanced" at bounding box center [1002, 136] width 93 height 34
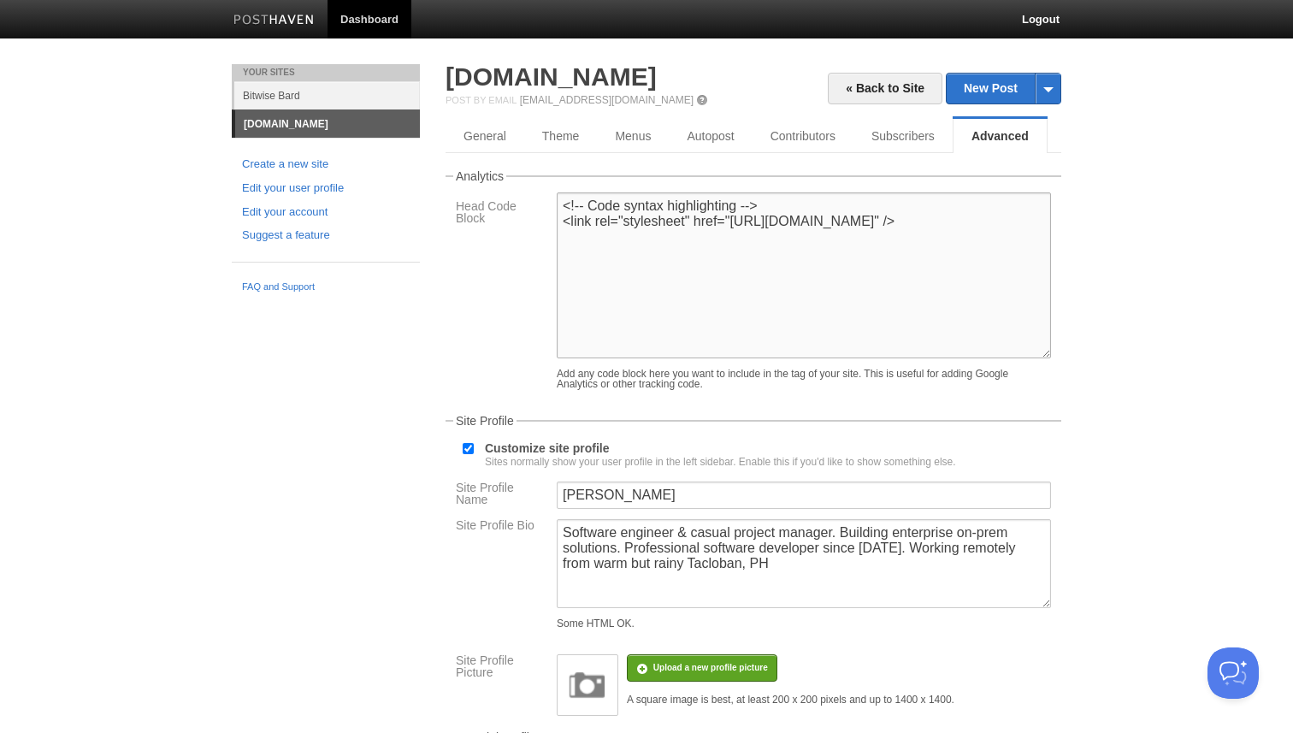
click at [575, 255] on textarea "<!-- Code syntax highlighting --> <link rel="stylesheet" href="https://cdnjs.cl…" at bounding box center [804, 275] width 494 height 166
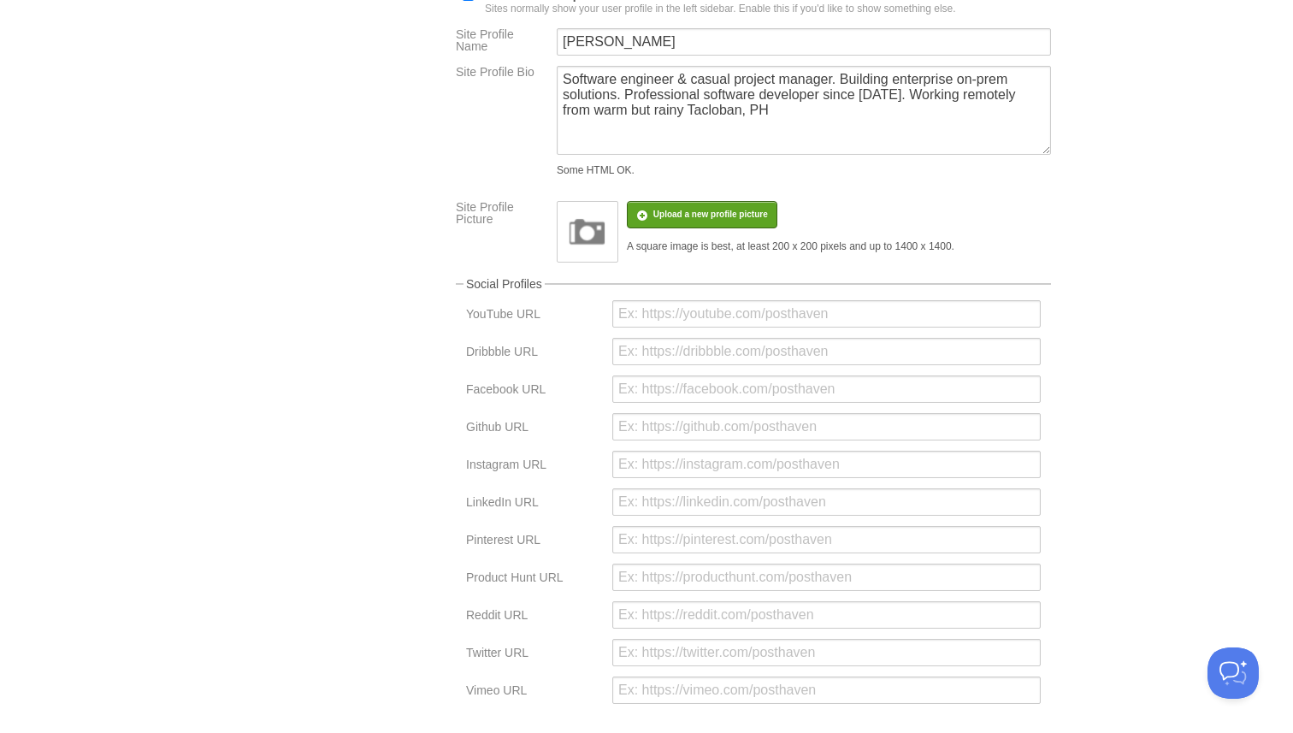
scroll to position [716, 0]
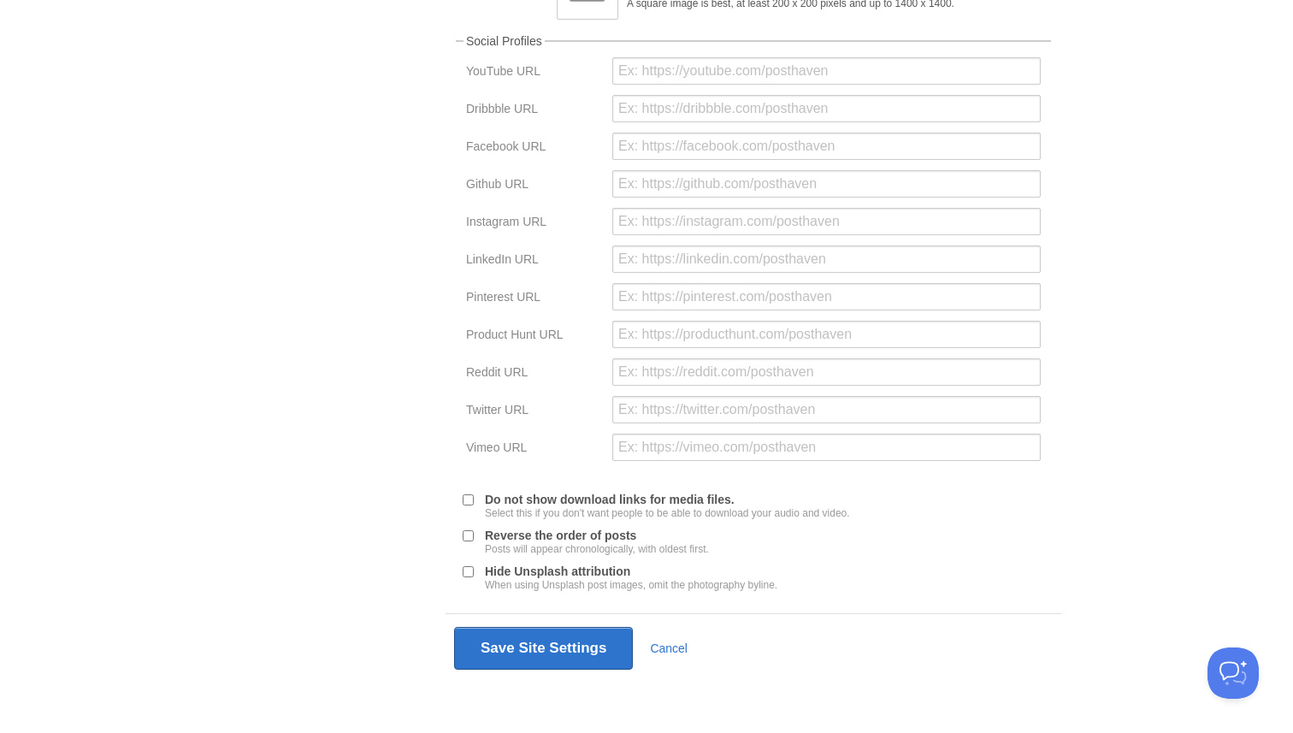
type textarea "<!-- Code syntax highlighting --> <link rel="stylesheet" href="https://cdnjs.cl…"
click at [600, 625] on div "Save Site Settings Cancel" at bounding box center [754, 647] width 616 height 69
click at [593, 655] on button "Save Site Settings" at bounding box center [543, 648] width 179 height 43
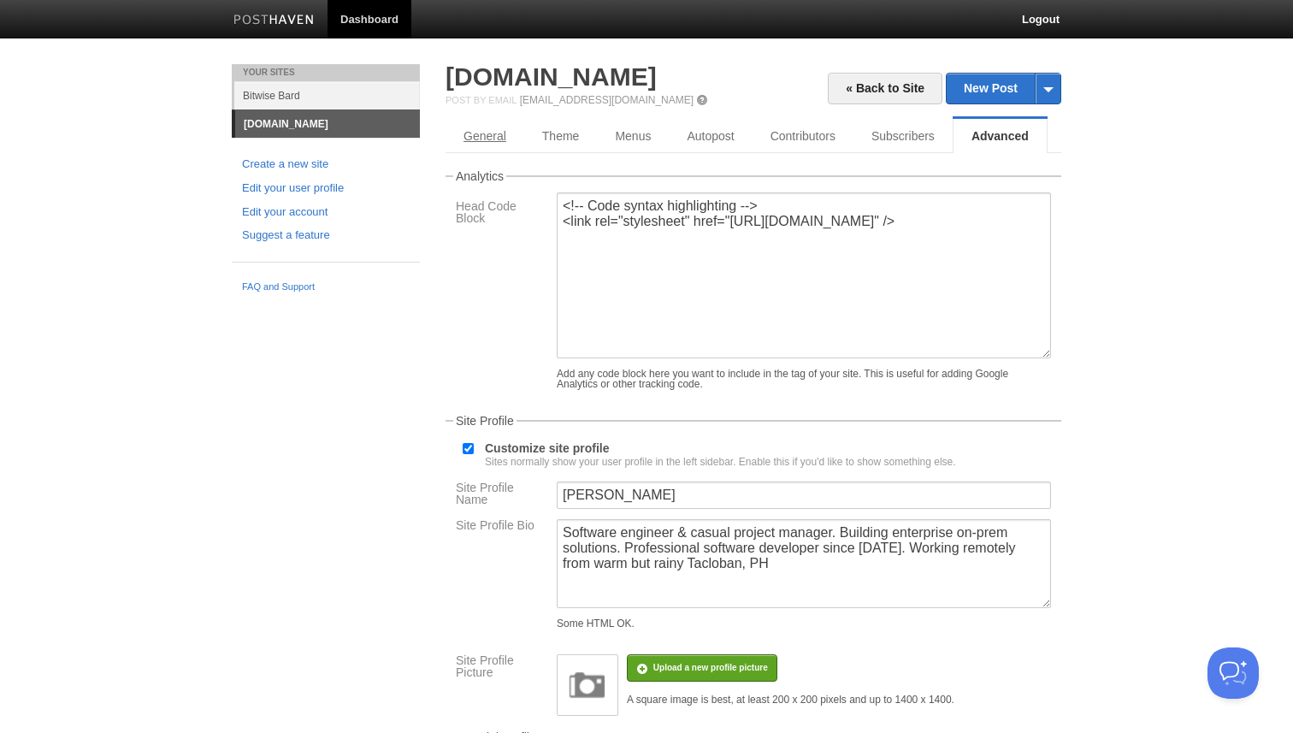
scroll to position [3, 0]
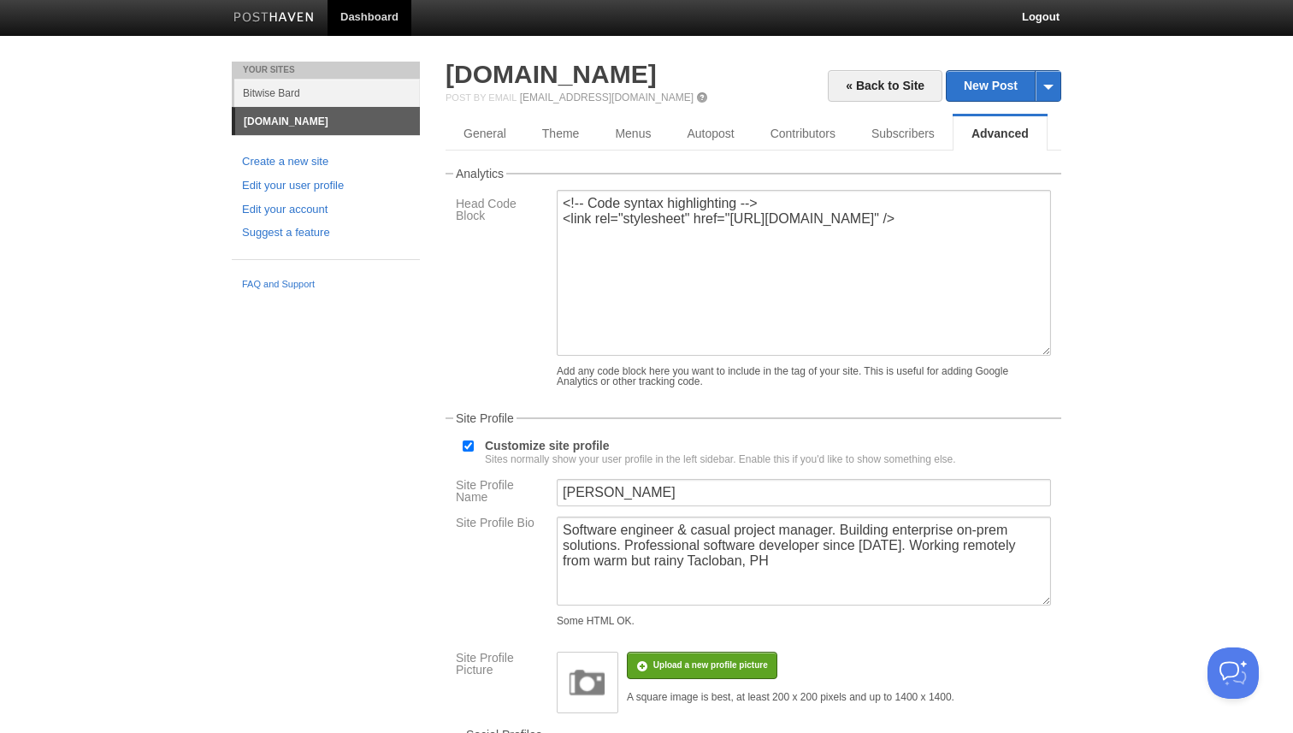
click at [315, 122] on link "[DOMAIN_NAME]" at bounding box center [327, 121] width 185 height 27
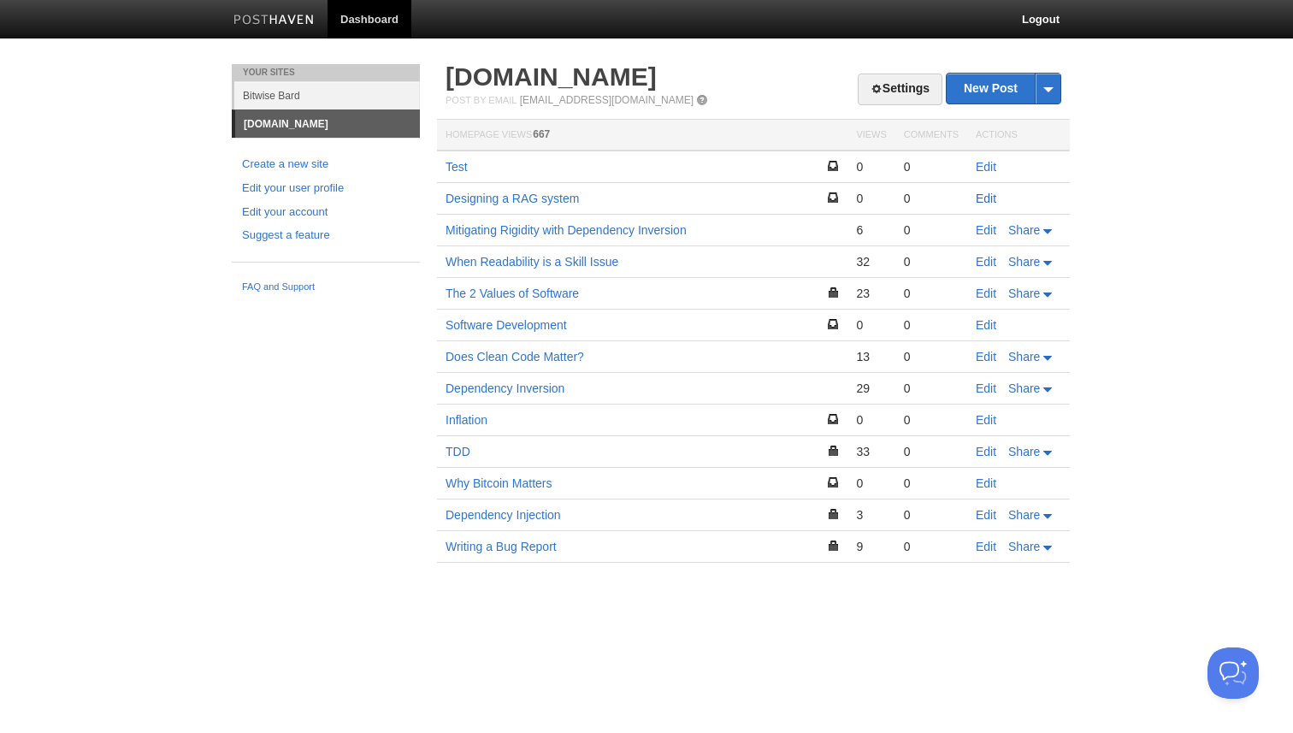
click at [983, 198] on link "Edit" at bounding box center [986, 199] width 21 height 14
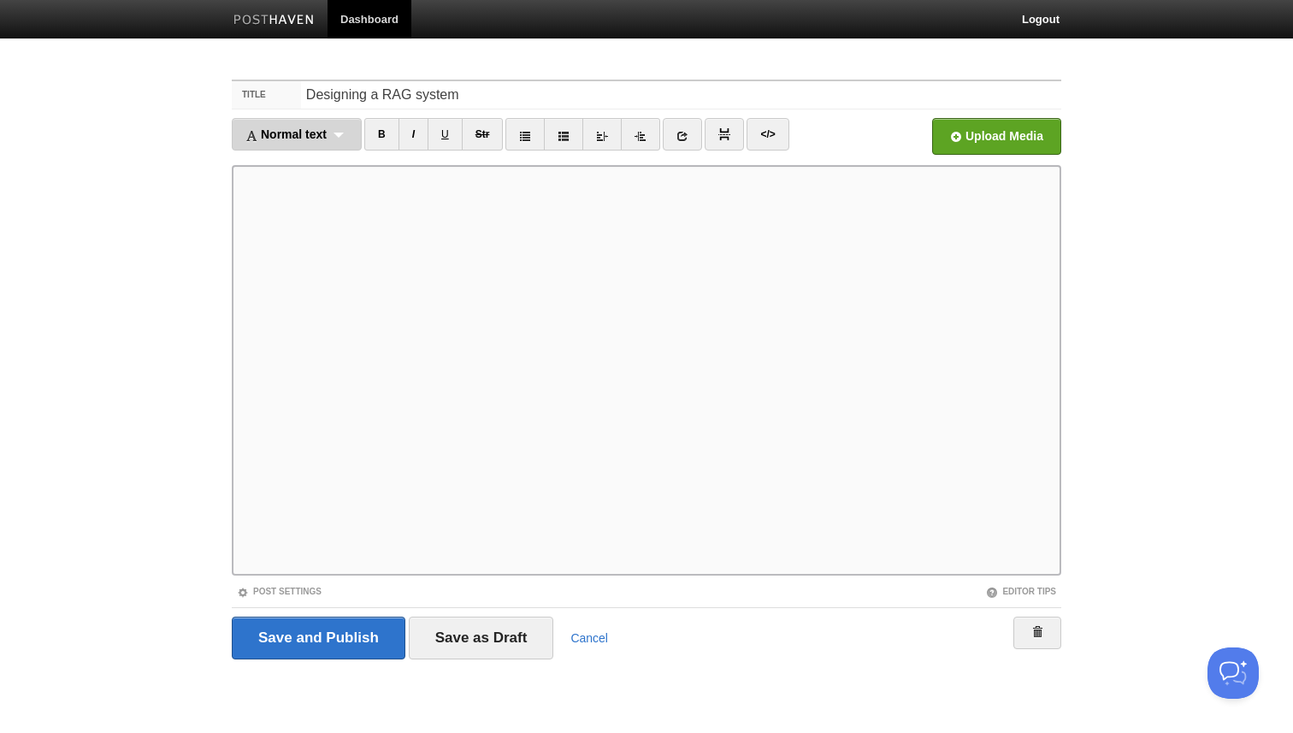
click at [350, 136] on div "Normal text Normal text Heading 1 Heading 2 Heading 3" at bounding box center [297, 134] width 130 height 33
click at [325, 209] on link "Heading 2" at bounding box center [297, 216] width 128 height 26
click at [292, 140] on span "Heading 2" at bounding box center [274, 134] width 57 height 14
click at [306, 214] on link "Heading 2" at bounding box center [285, 216] width 104 height 26
click at [742, 147] on link "</>" at bounding box center [744, 134] width 42 height 33
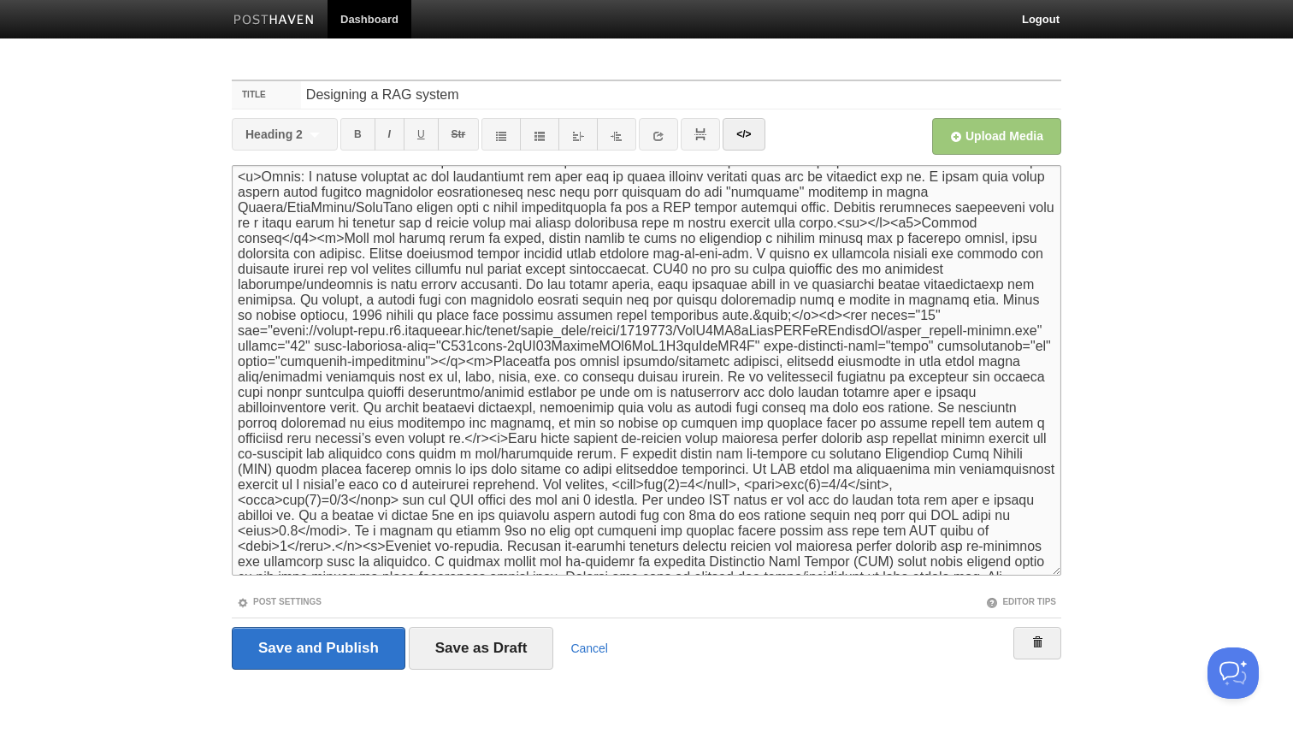
scroll to position [500, 0]
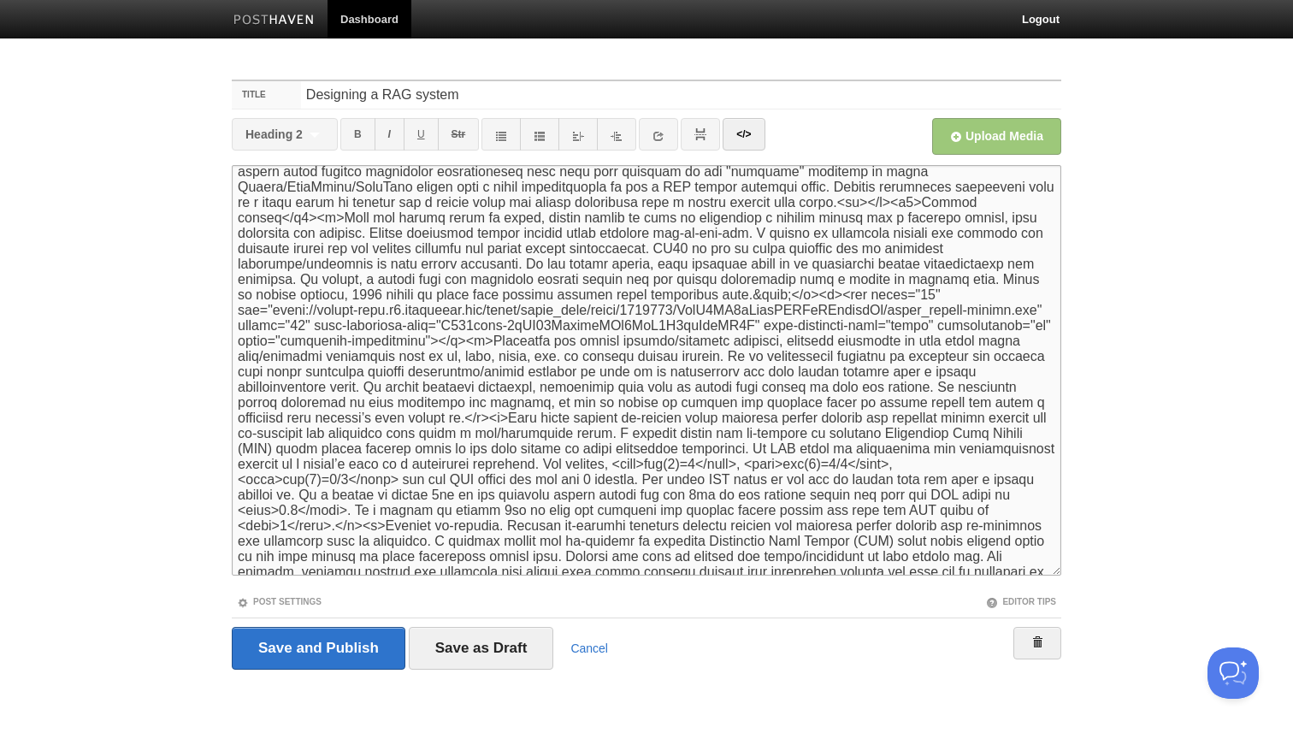
click at [622, 383] on textarea at bounding box center [647, 370] width 830 height 411
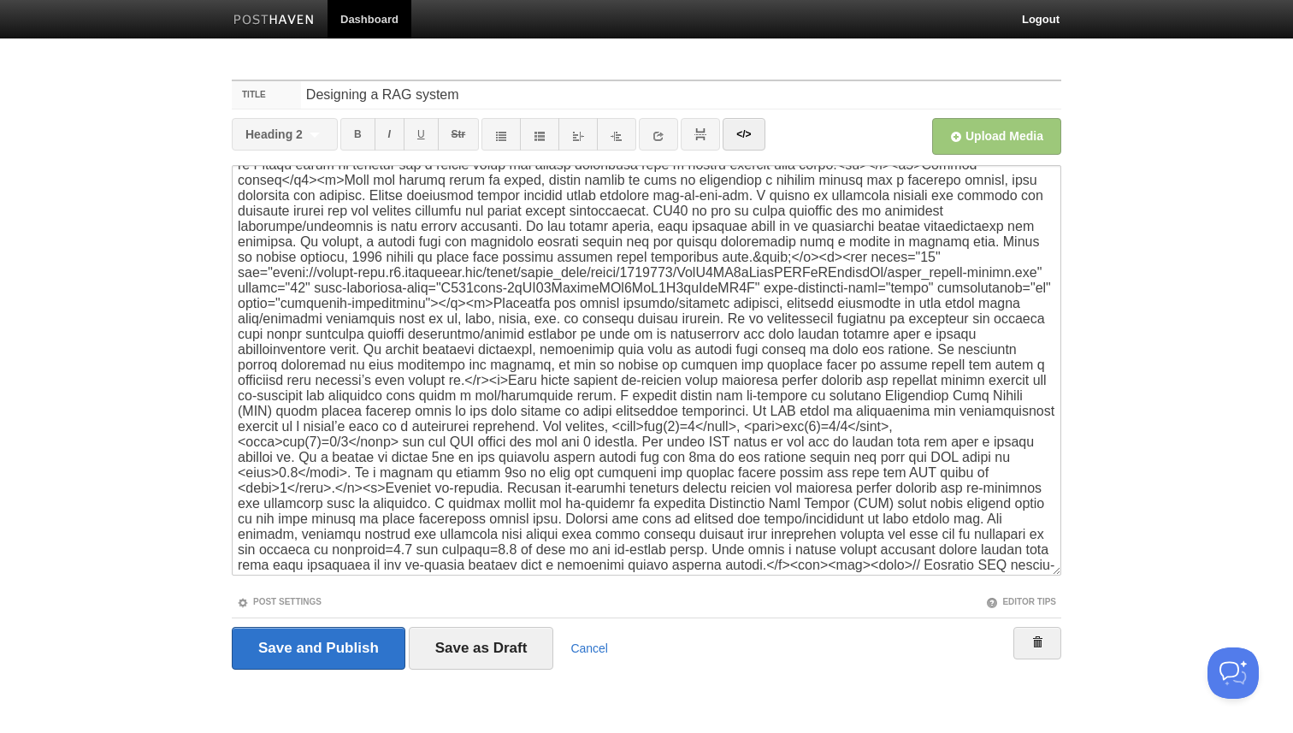
scroll to position [547, 0]
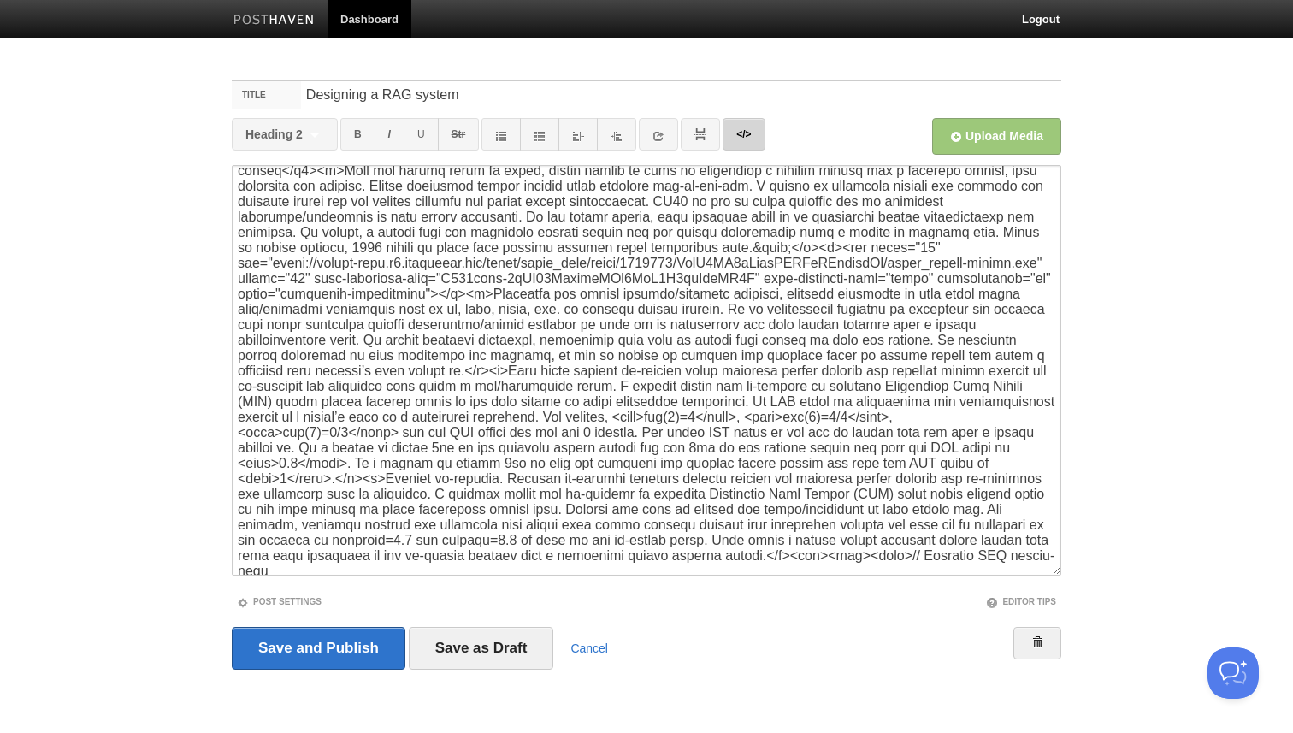
click at [744, 139] on link "</>" at bounding box center [744, 134] width 42 height 33
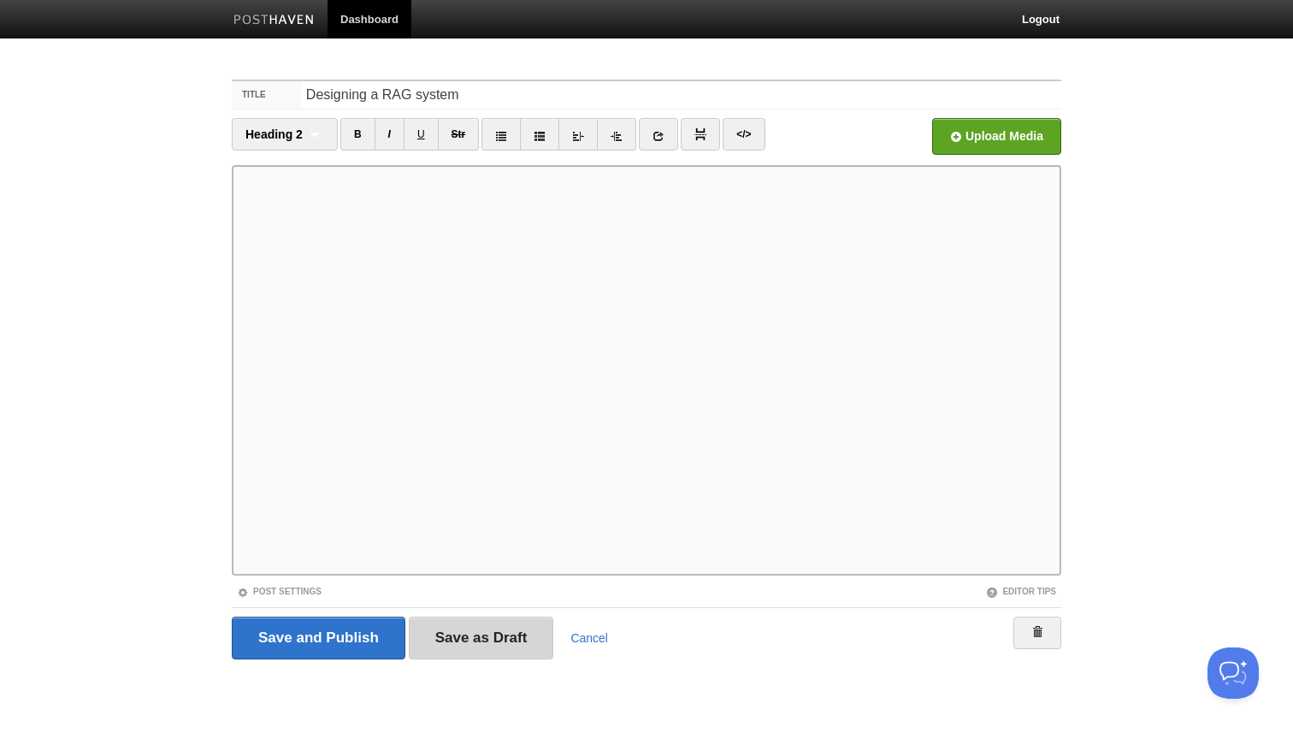
click at [521, 630] on input "Save as Draft" at bounding box center [481, 638] width 145 height 43
